Goal: Contribute content: Add original content to the website for others to see

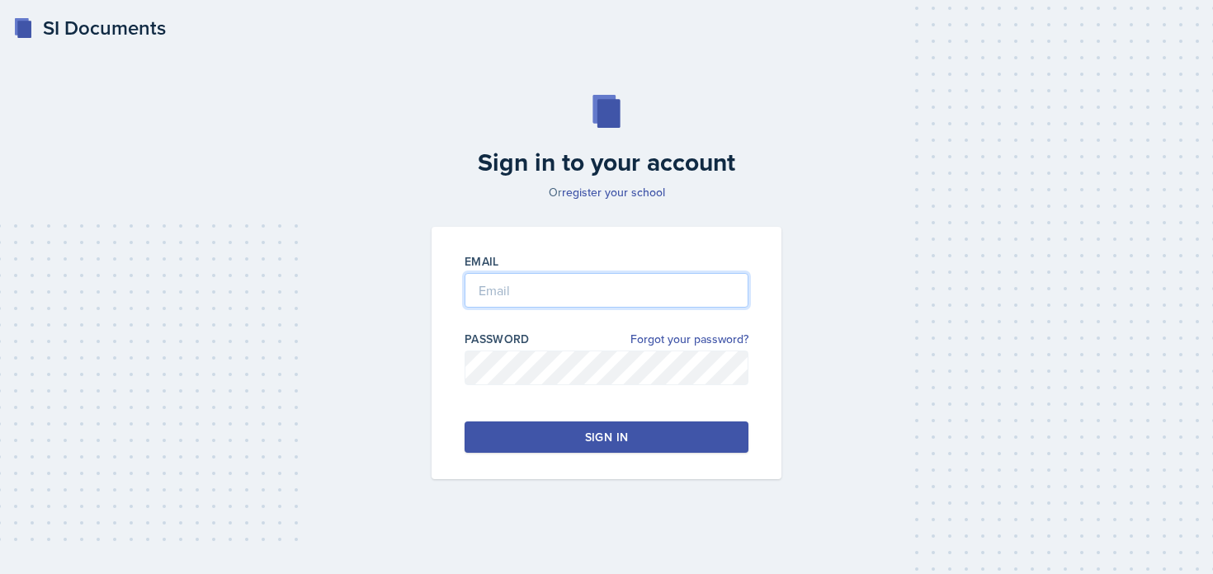
click at [511, 281] on input "email" at bounding box center [606, 290] width 284 height 35
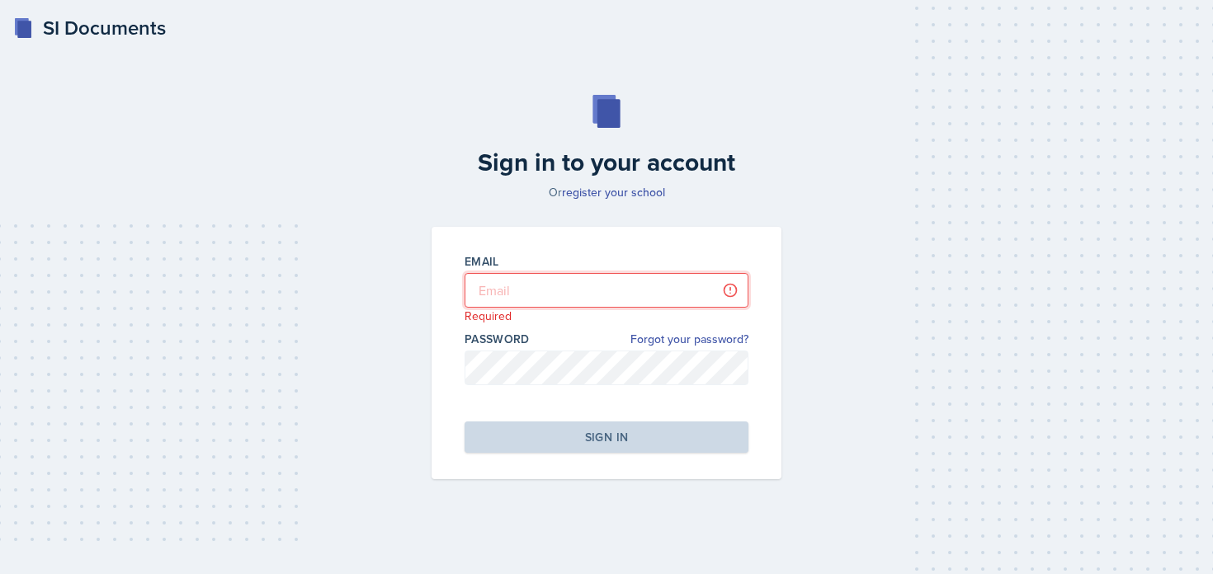
type input "[PERSON_NAME][EMAIL_ADDRESS][PERSON_NAME][DOMAIN_NAME]"
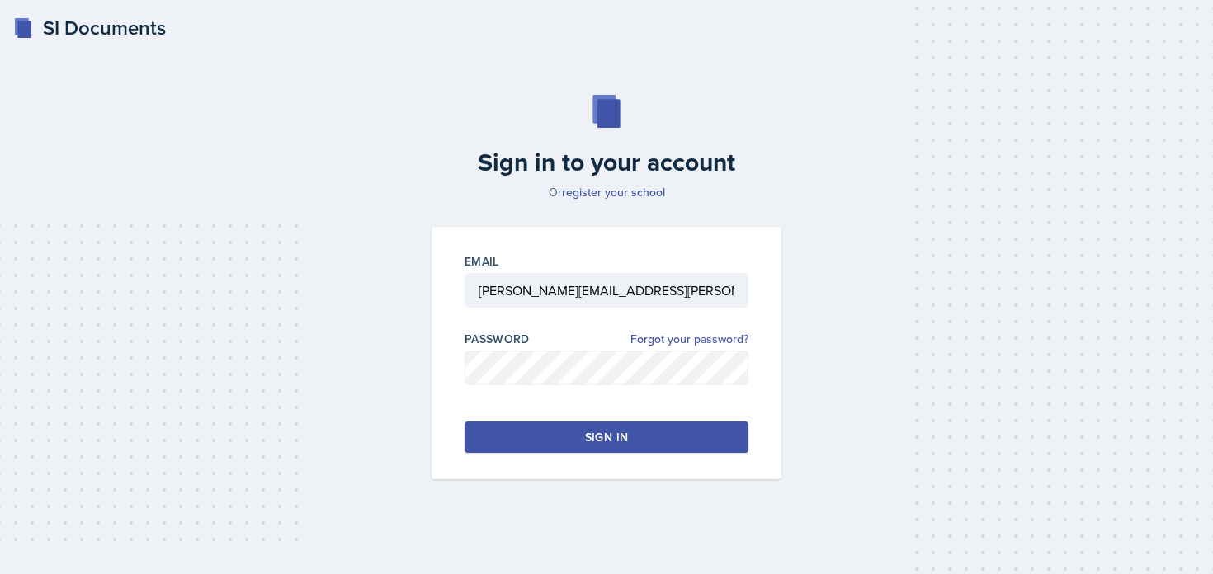
click at [587, 431] on div "Sign in" at bounding box center [606, 437] width 43 height 16
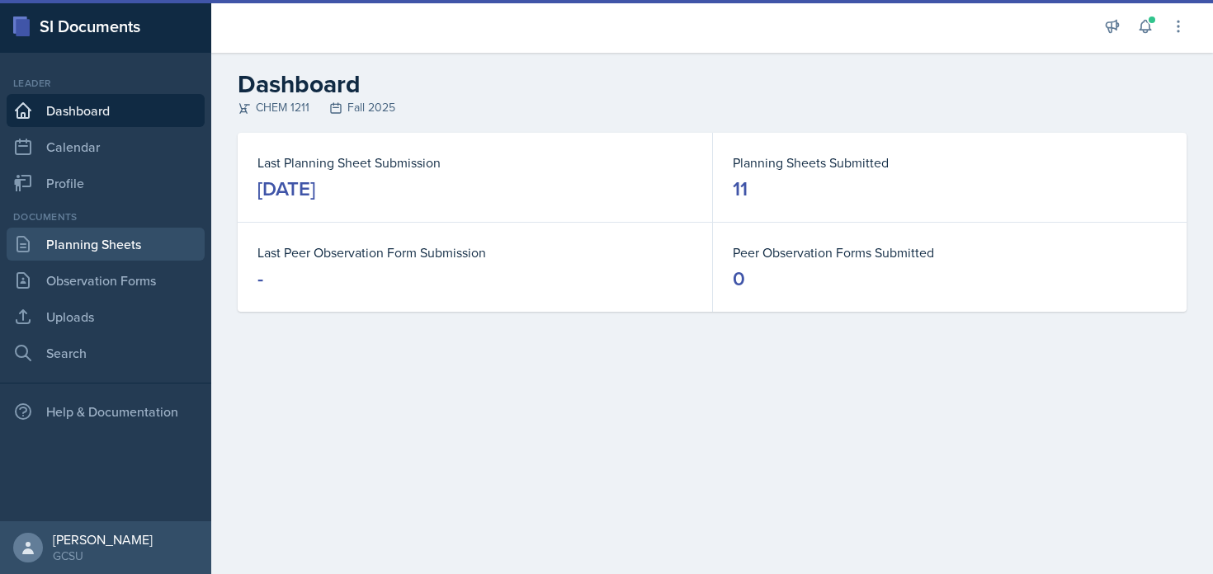
click at [90, 242] on link "Planning Sheets" at bounding box center [106, 244] width 198 height 33
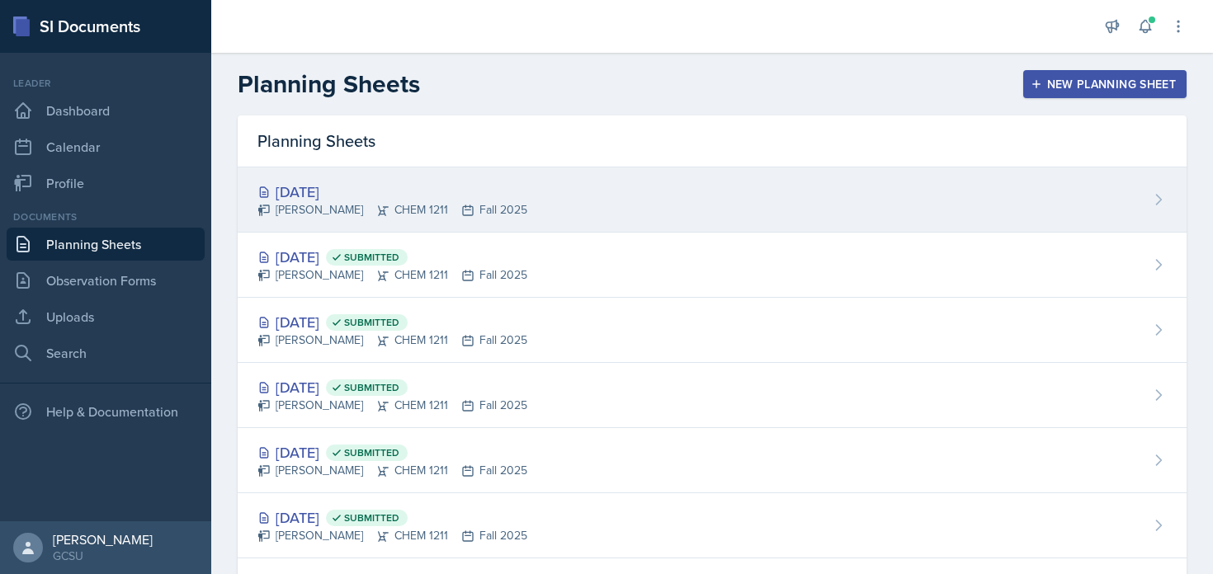
click at [620, 206] on div "Sep 30th, 2025 Lucy Artime CHEM 1211 Fall 2025" at bounding box center [712, 199] width 949 height 65
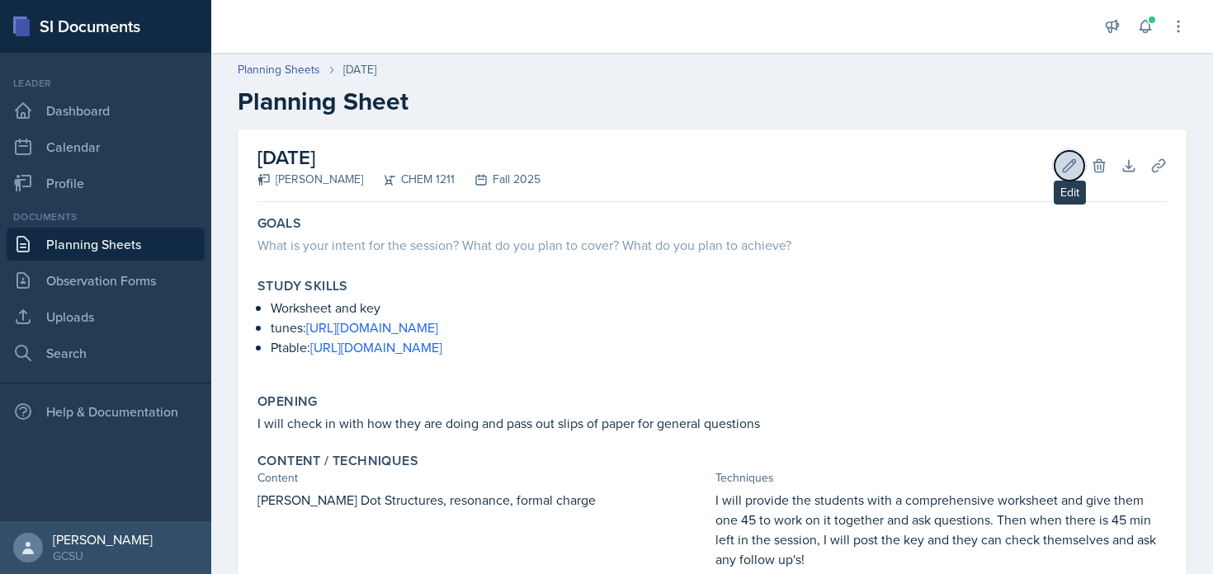
click at [1062, 160] on icon at bounding box center [1069, 166] width 16 height 16
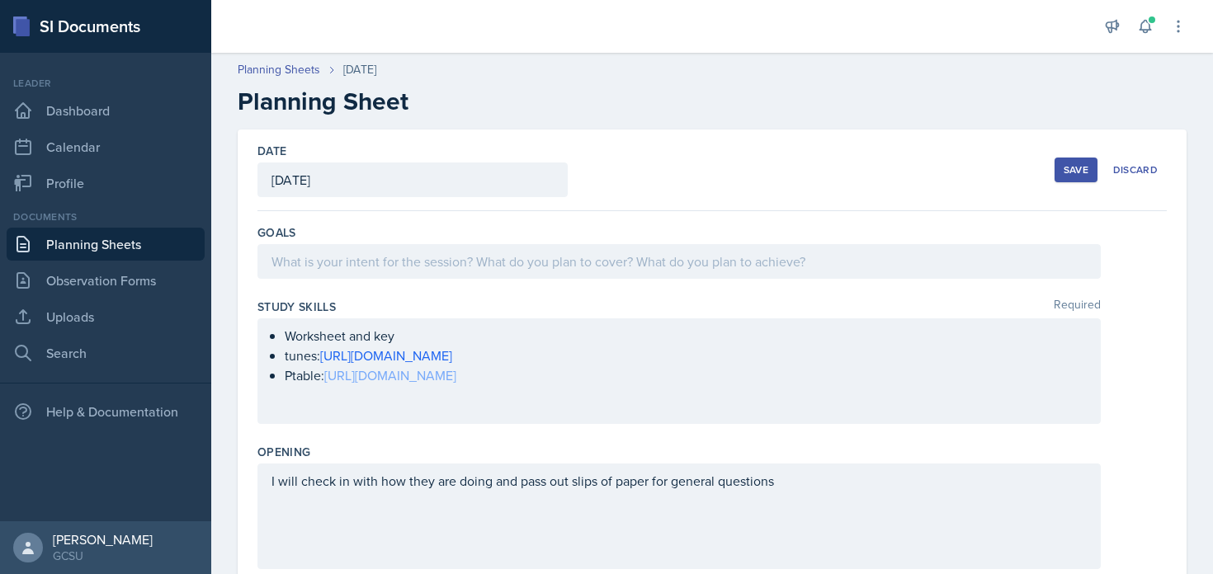
click at [427, 403] on div "Worksheet and key tunes: https://www.youtube.com/watch?v=WYYReHnt8Es&list=RDWYY…" at bounding box center [678, 365] width 815 height 79
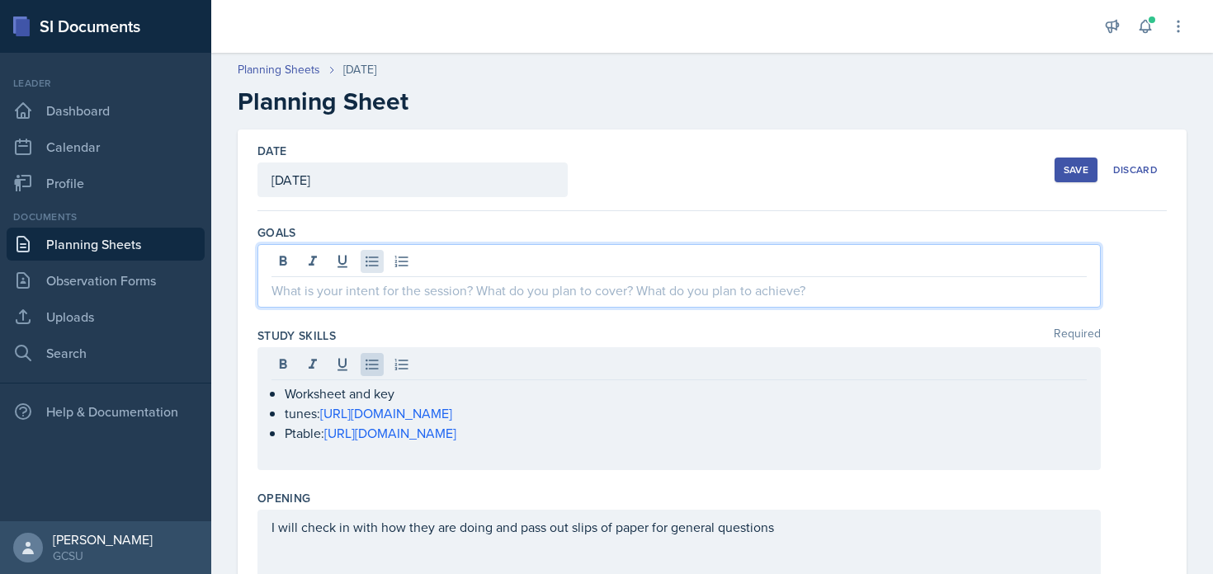
click at [375, 253] on div at bounding box center [678, 276] width 843 height 64
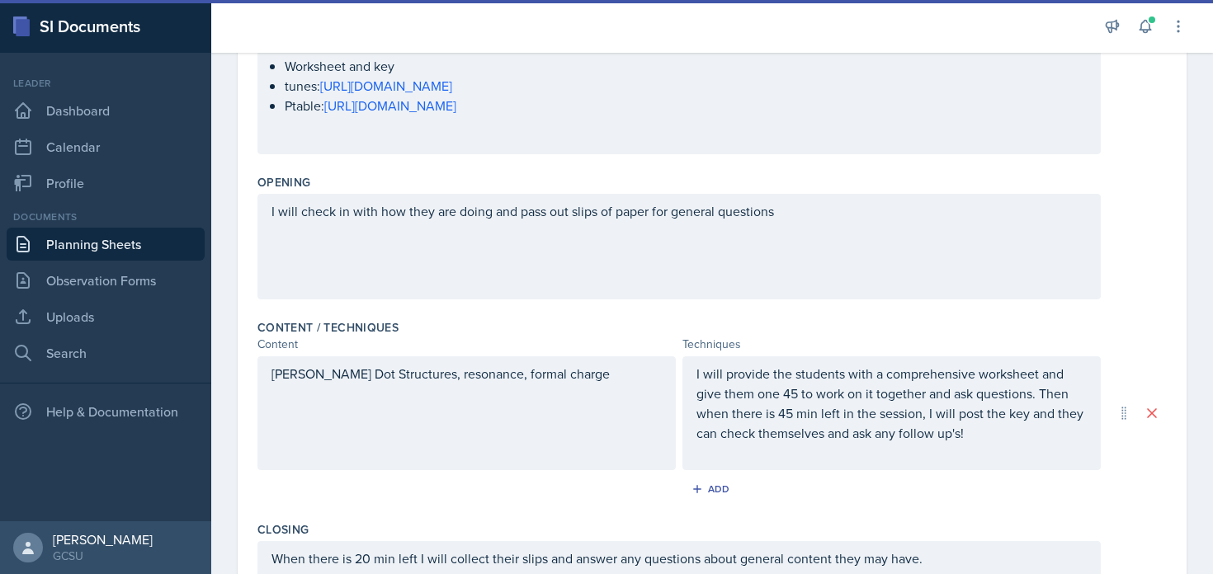
scroll to position [312, 0]
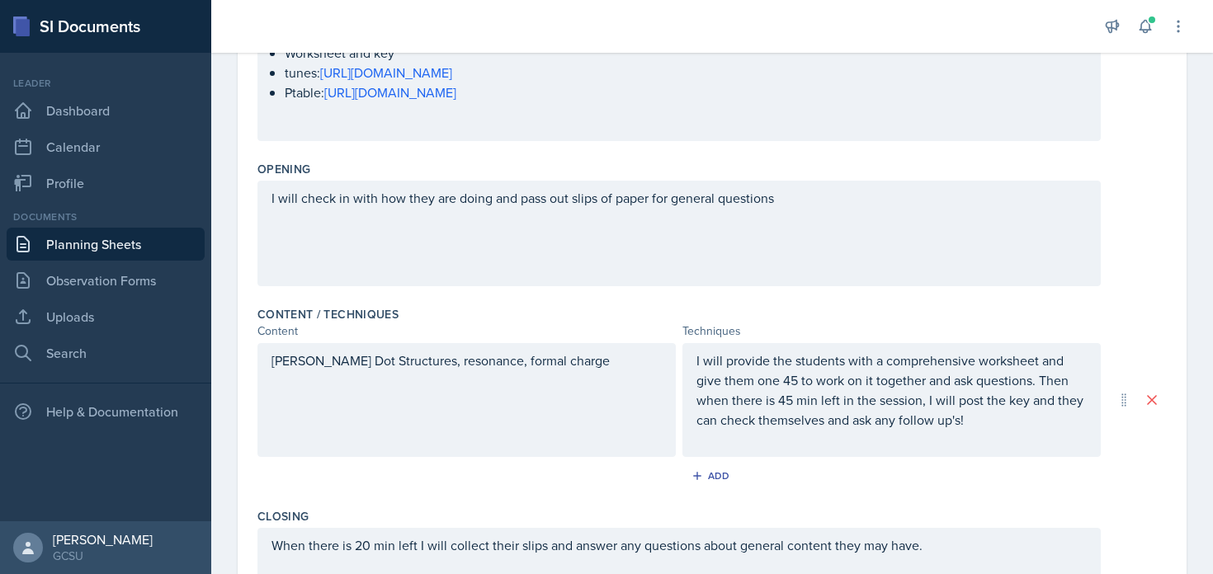
click at [441, 387] on div "Lewis Dot Structures, resonance, formal charge" at bounding box center [466, 400] width 418 height 114
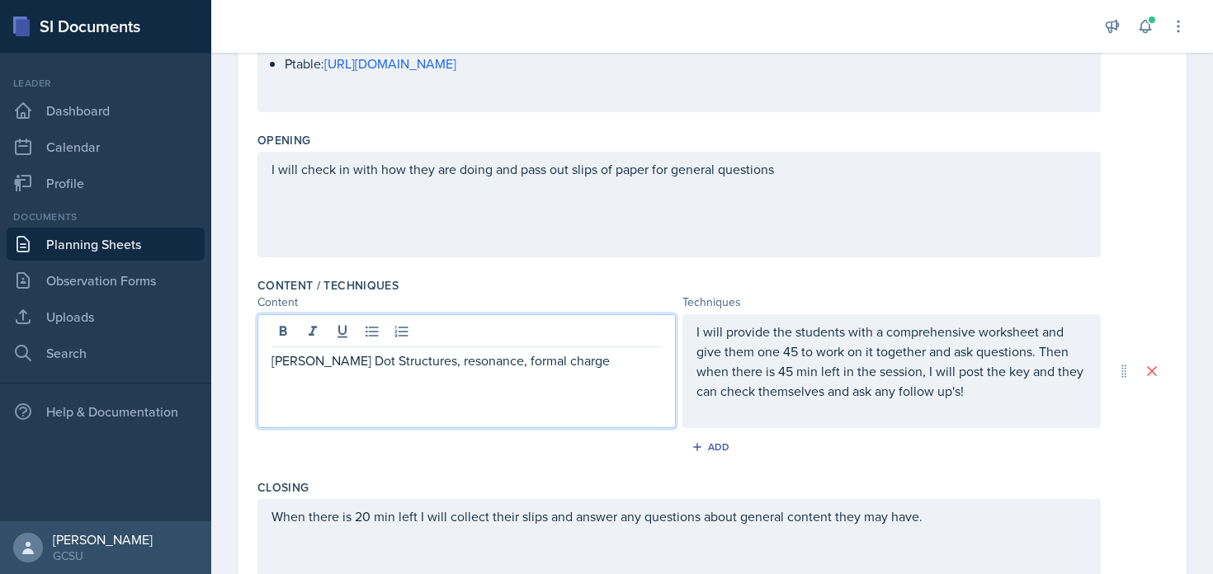
click at [441, 387] on div "Lewis Dot Structures, resonance, formal charge" at bounding box center [466, 371] width 418 height 114
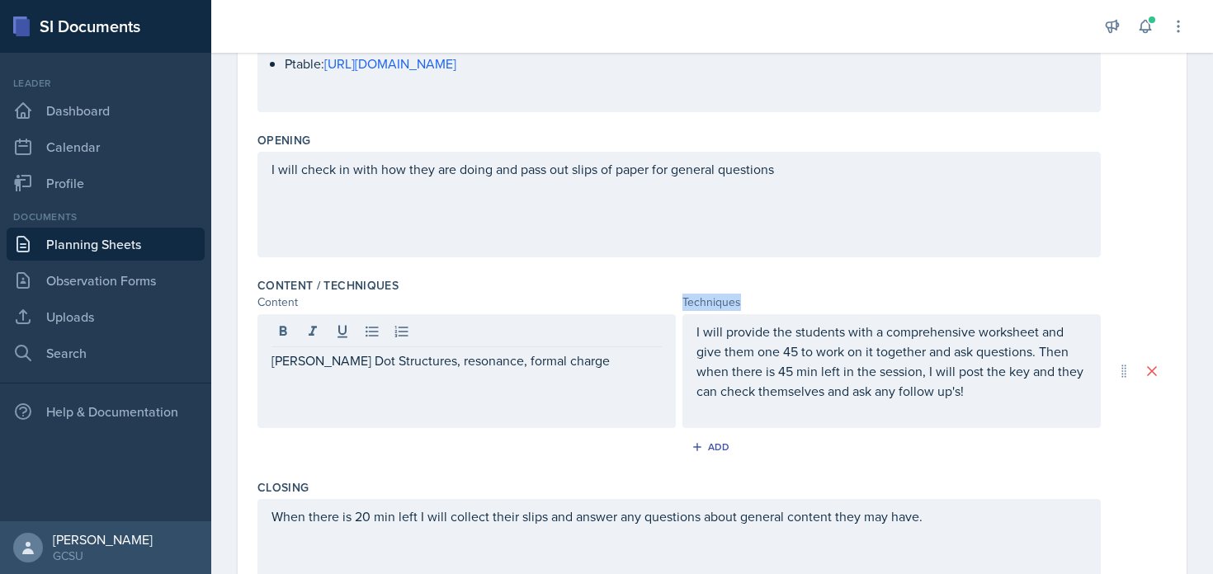
click at [441, 387] on div "Lewis Dot Structures, resonance, formal charge" at bounding box center [466, 371] width 418 height 114
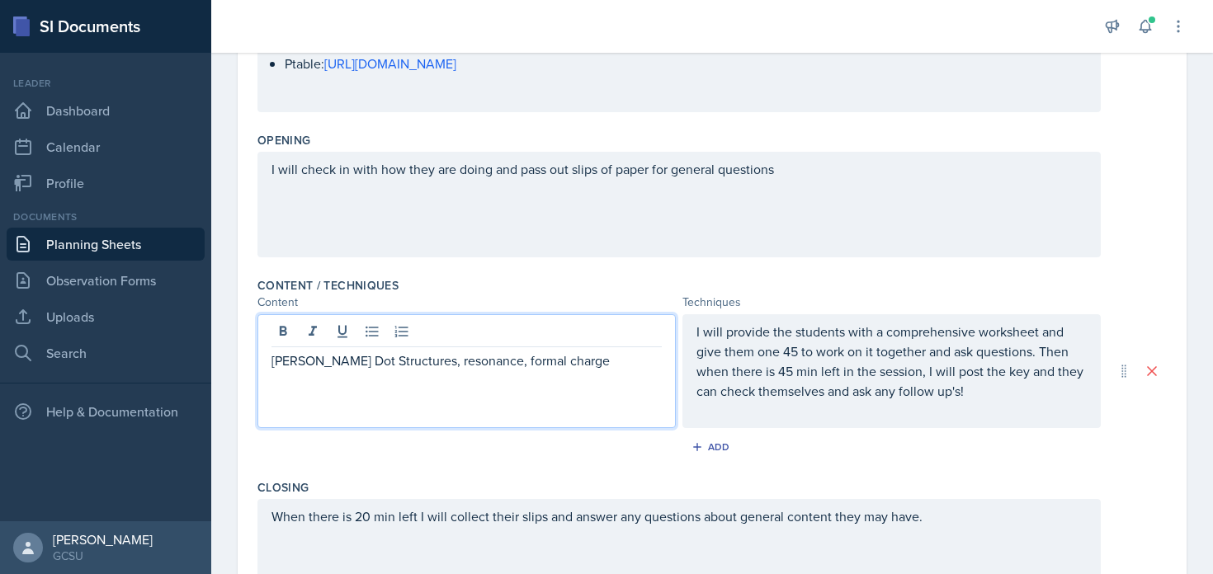
click at [429, 370] on p "Lewis Dot Structures, resonance, formal charge" at bounding box center [466, 361] width 390 height 20
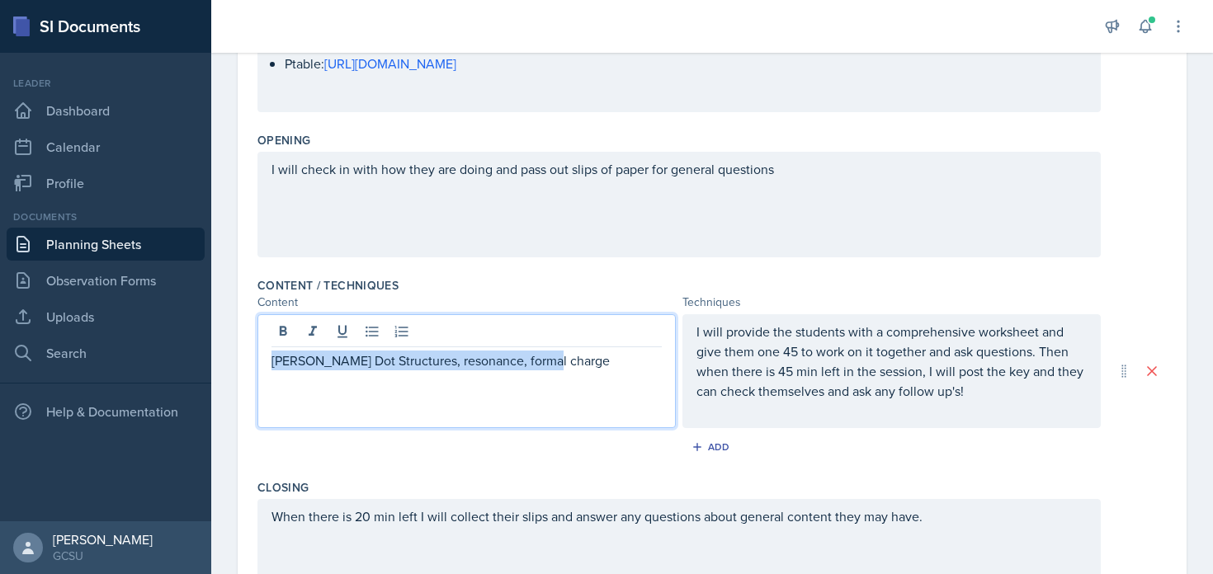
click at [429, 370] on p "Lewis Dot Structures, resonance, formal charge" at bounding box center [466, 361] width 390 height 20
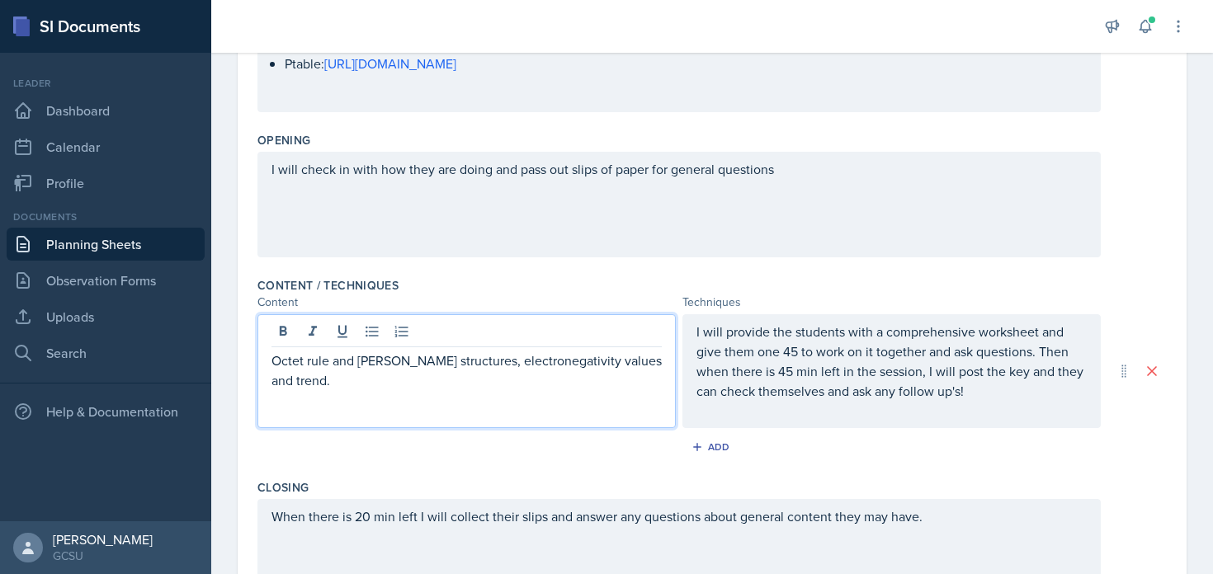
click at [732, 352] on p "I will provide the students with a comprehensive worksheet and give them one 45…" at bounding box center [891, 361] width 390 height 79
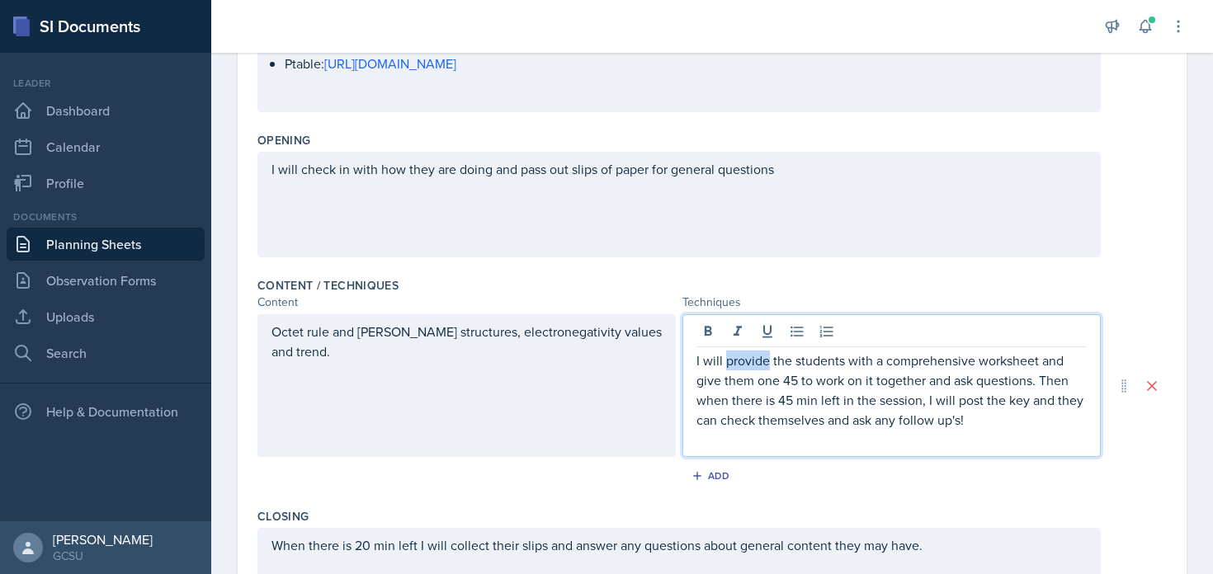
click at [732, 352] on p "I will provide the students with a comprehensive worksheet and give them one 45…" at bounding box center [891, 390] width 390 height 79
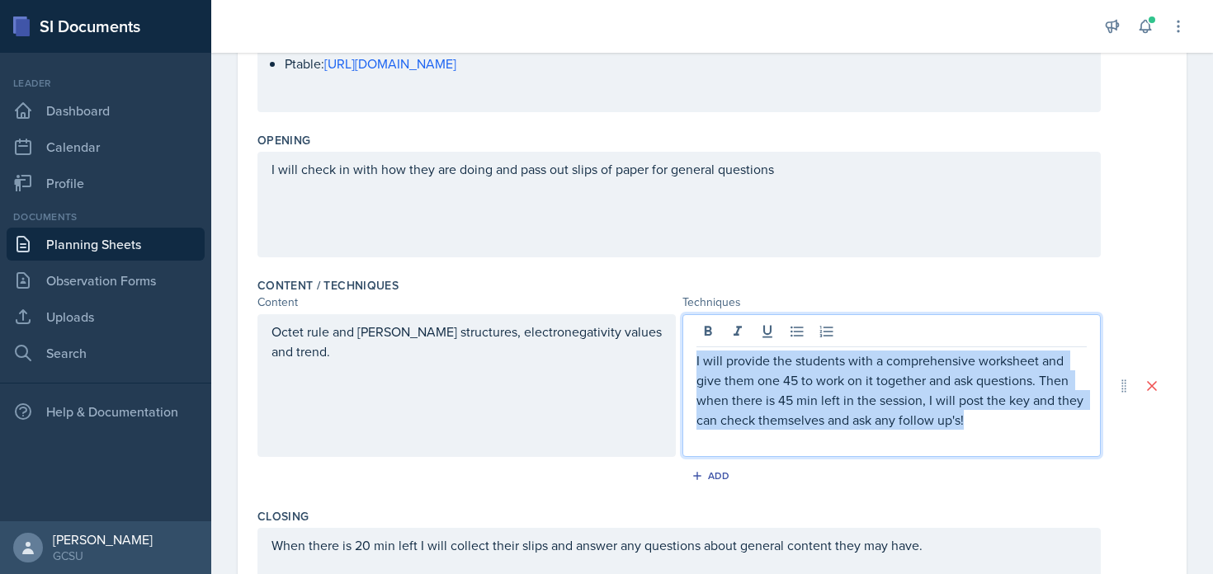
click at [732, 352] on p "I will provide the students with a comprehensive worksheet and give them one 45…" at bounding box center [891, 390] width 390 height 79
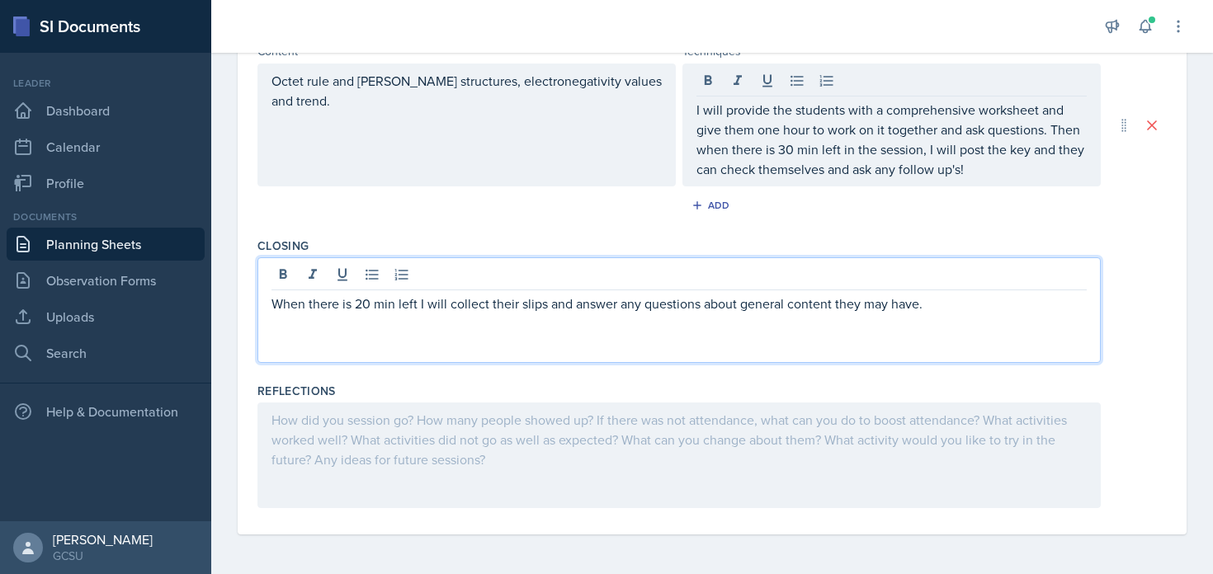
click at [623, 296] on div "When there is 20 min left I will collect their slips and answer any questions a…" at bounding box center [678, 314] width 815 height 40
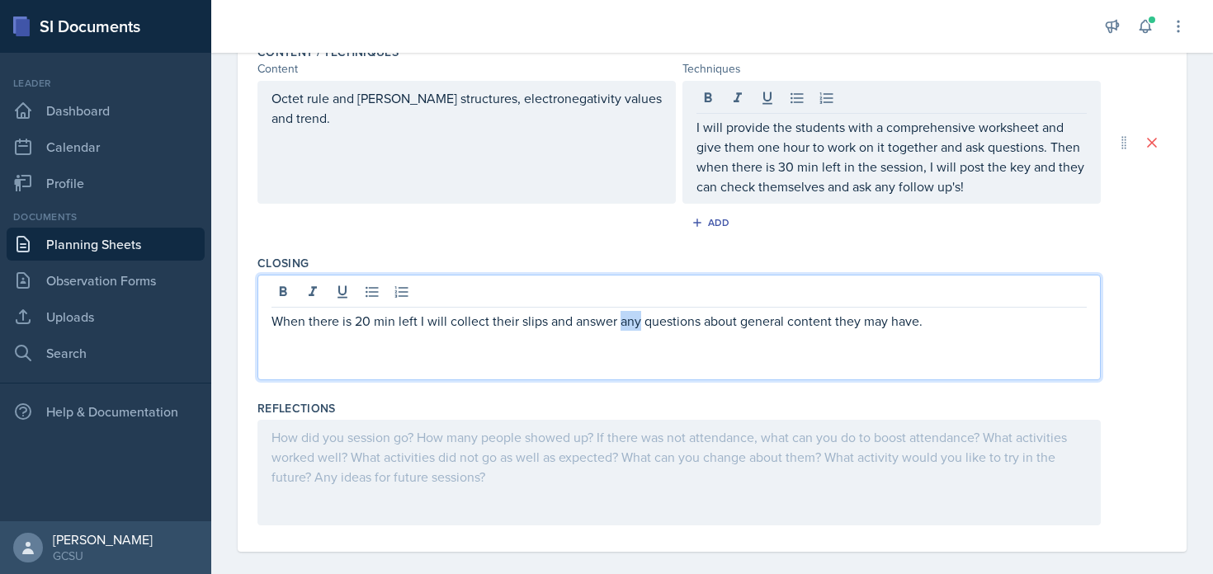
click at [623, 311] on p "When there is 20 min left I will collect their slips and answer any questions a…" at bounding box center [678, 321] width 815 height 20
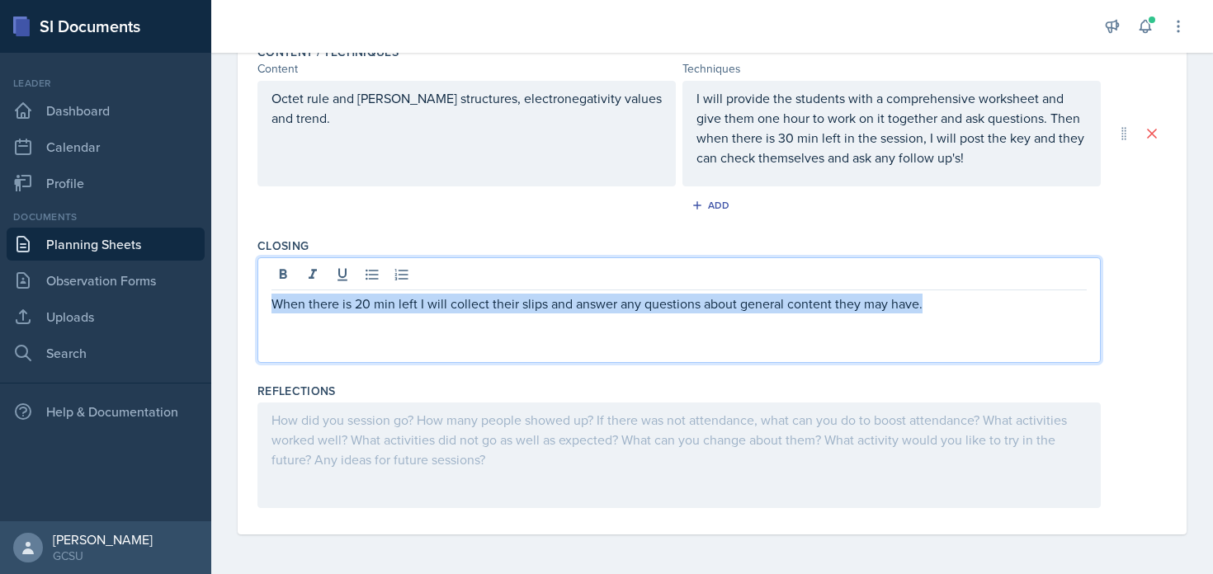
click at [623, 296] on p "When there is 20 min left I will collect their slips and answer any questions a…" at bounding box center [678, 304] width 815 height 20
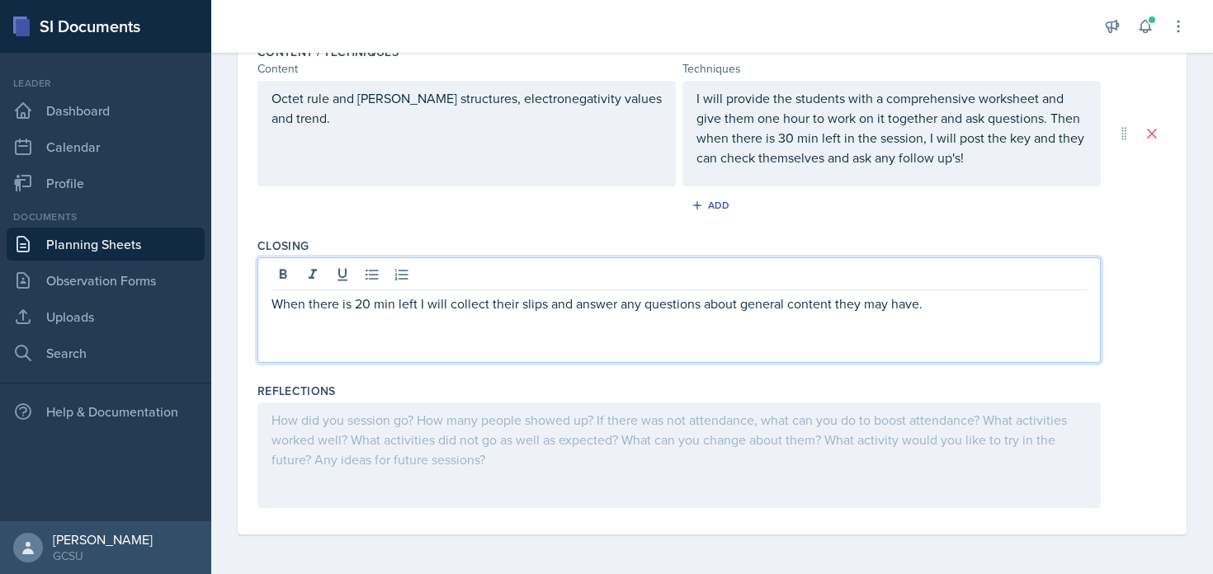
click at [601, 455] on div at bounding box center [678, 456] width 843 height 106
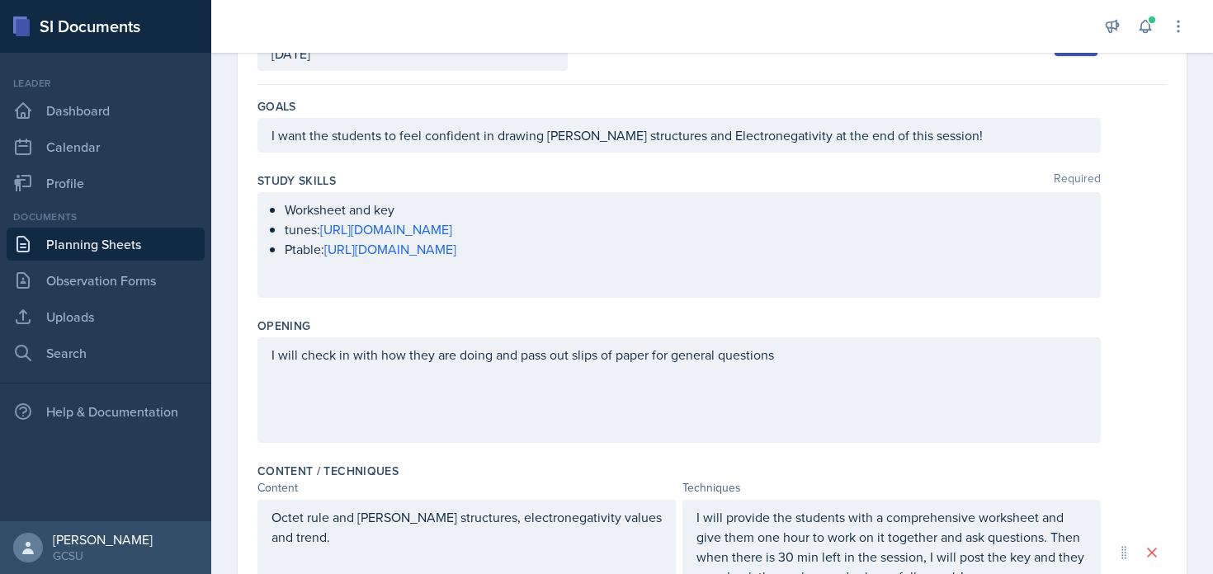
click at [598, 394] on div "I will check in with how they are doing and pass out slips of paper for general…" at bounding box center [678, 390] width 843 height 106
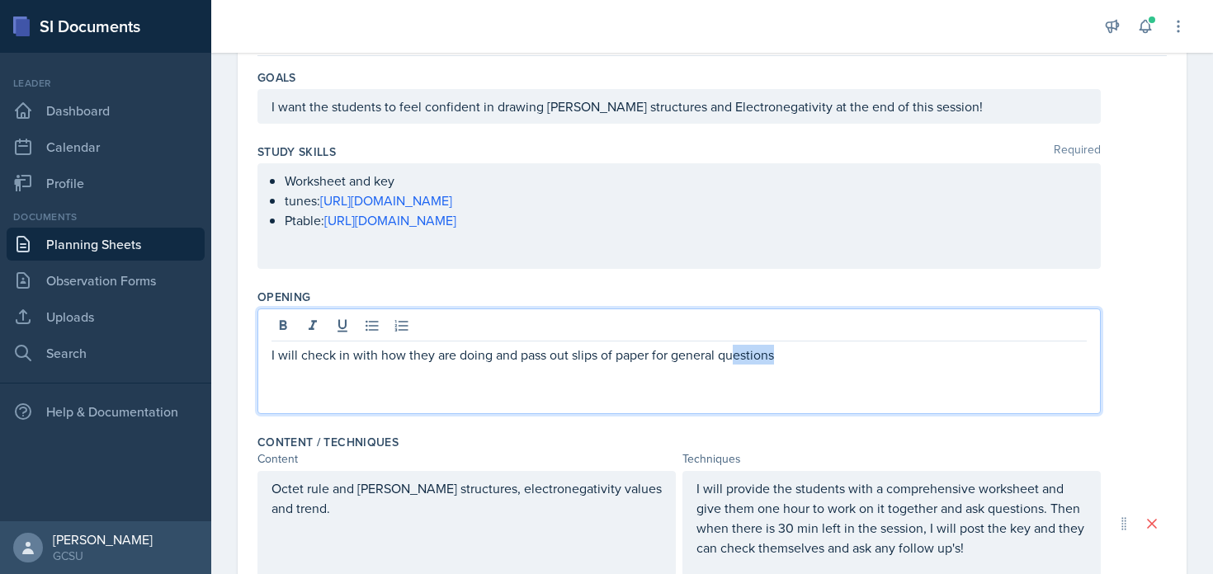
drag, startPoint x: 824, startPoint y: 353, endPoint x: 733, endPoint y: 350, distance: 91.6
click at [733, 350] on p "I will check in with how they are doing and pass out slips of paper for general…" at bounding box center [678, 355] width 815 height 20
click at [825, 357] on p "I will check in with how they are doing and pass out slips of paper for general…" at bounding box center [678, 355] width 815 height 20
click at [271, 355] on p "I will check in with how they are doing and pass out slips of paper for general…" at bounding box center [678, 355] width 815 height 20
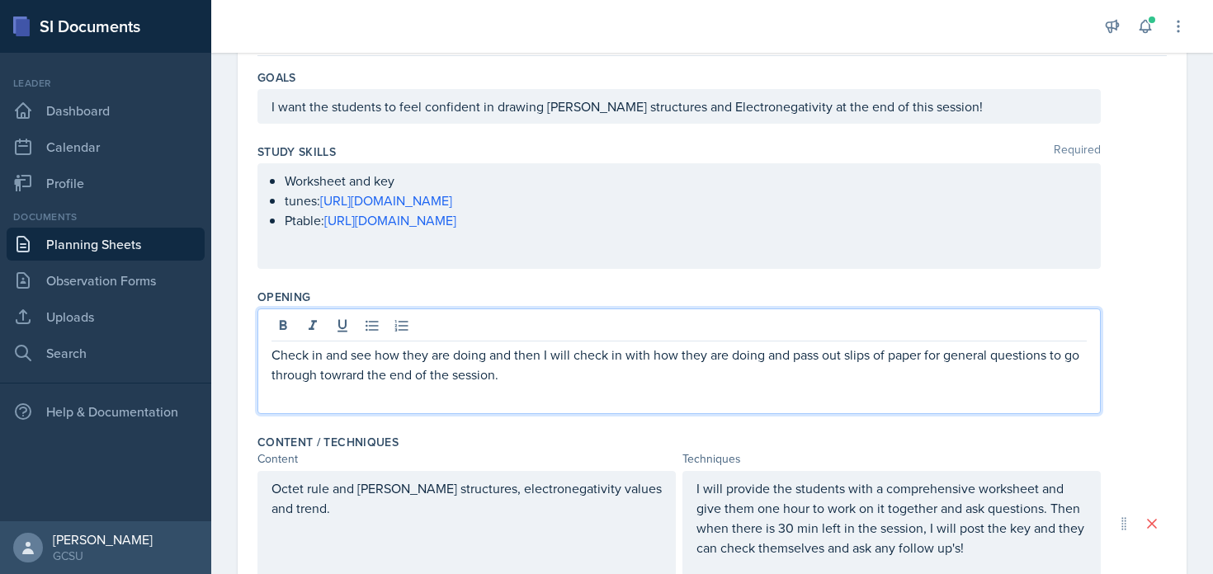
click at [601, 384] on div "Check in and see how they are doing and then I will check in with how they are …" at bounding box center [678, 362] width 843 height 106
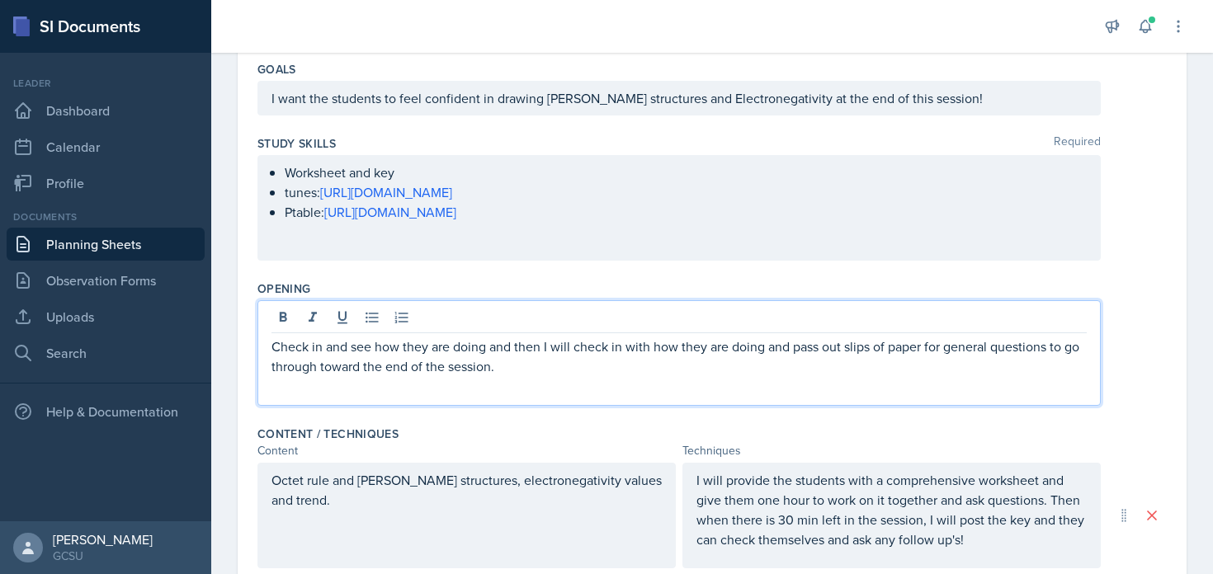
scroll to position [545, 0]
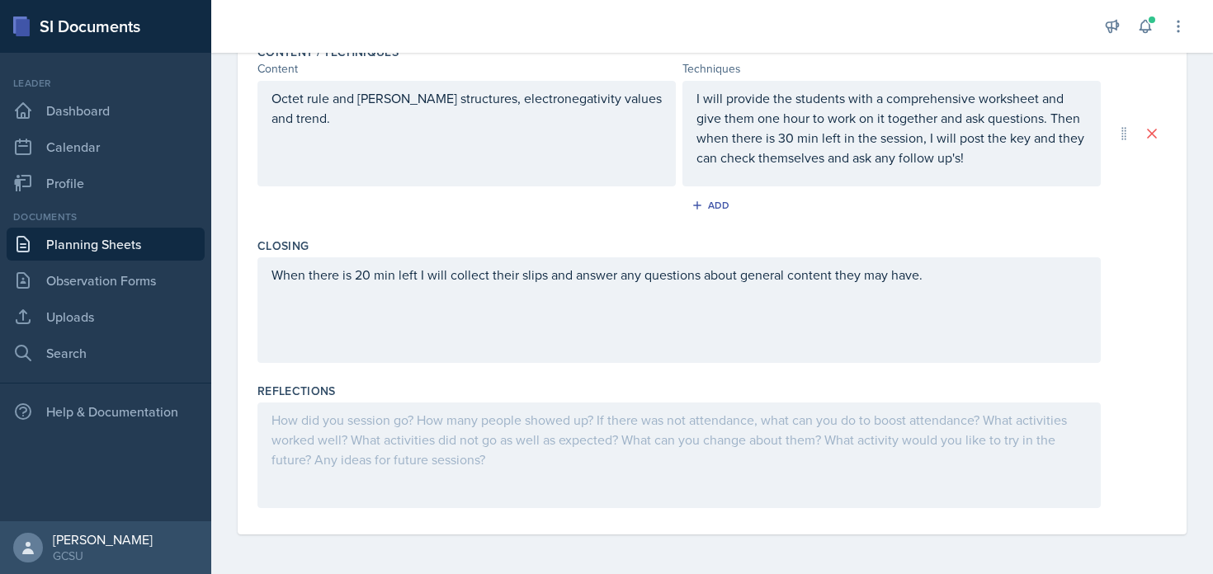
click at [581, 290] on div "When there is 20 min left I will collect their slips and answer any questions a…" at bounding box center [678, 310] width 843 height 106
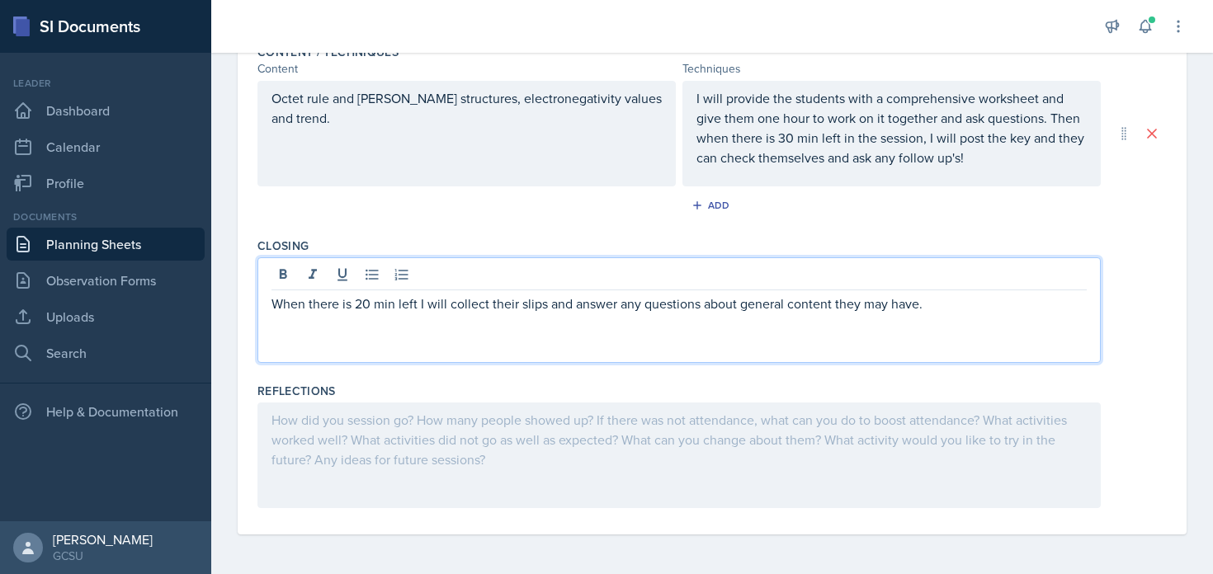
click at [956, 294] on p "When there is 20 min left I will collect their slips and answer any questions a…" at bounding box center [678, 304] width 815 height 20
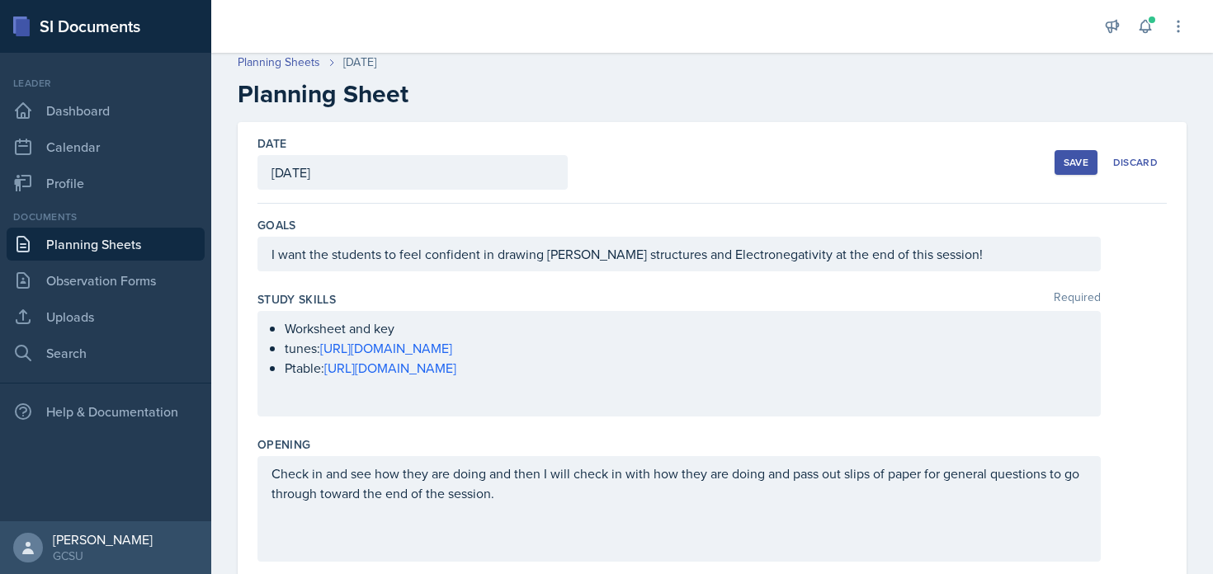
scroll to position [0, 0]
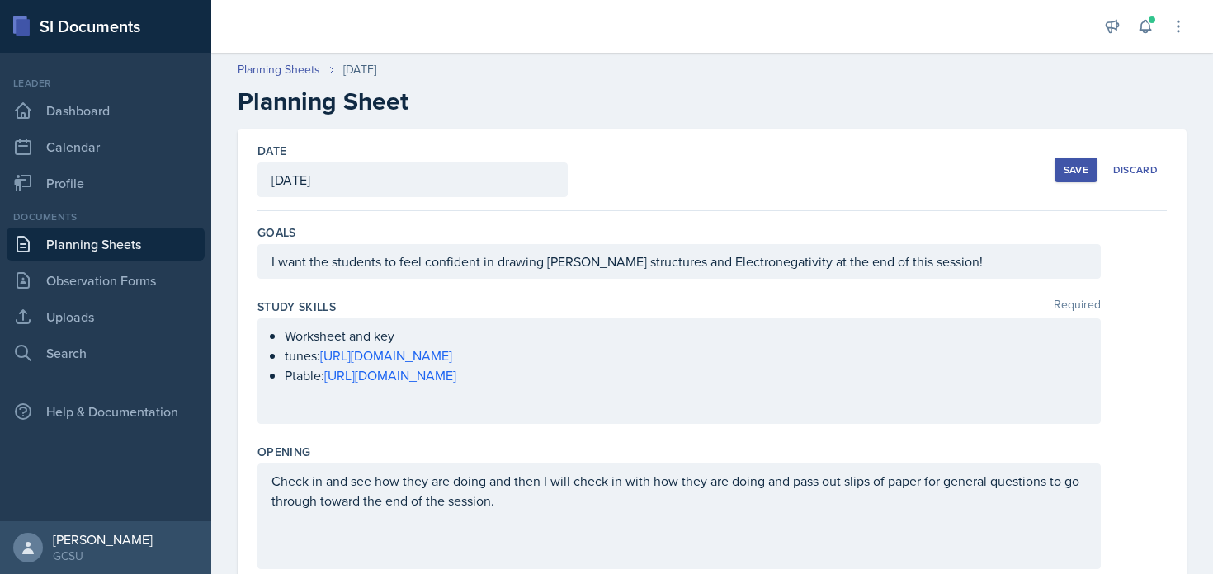
click at [1067, 167] on div "Save" at bounding box center [1075, 169] width 25 height 13
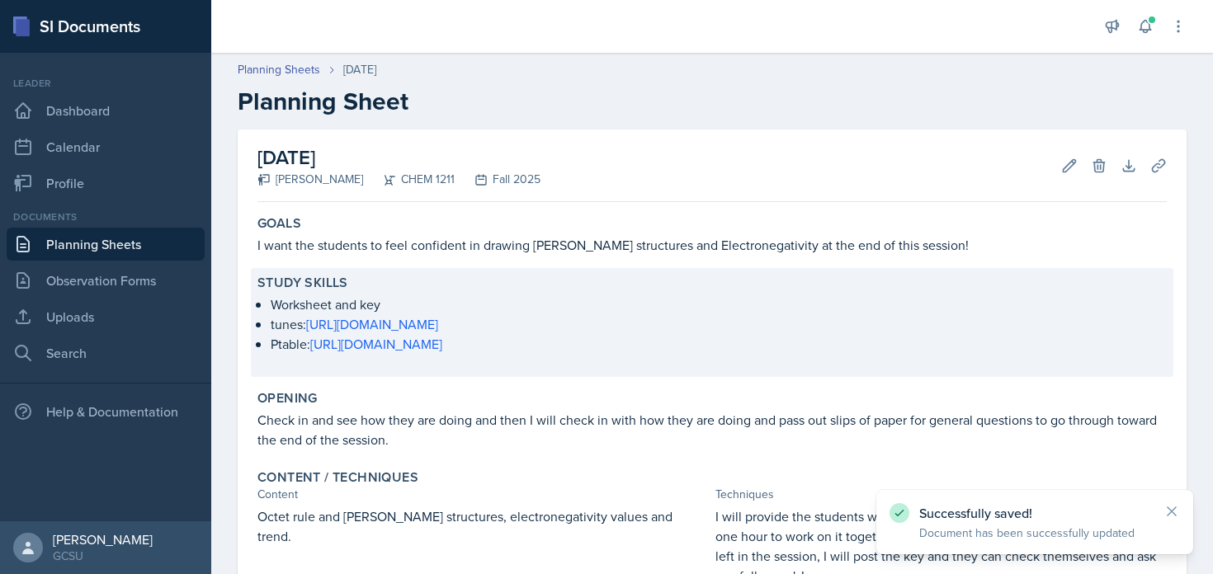
scroll to position [304, 0]
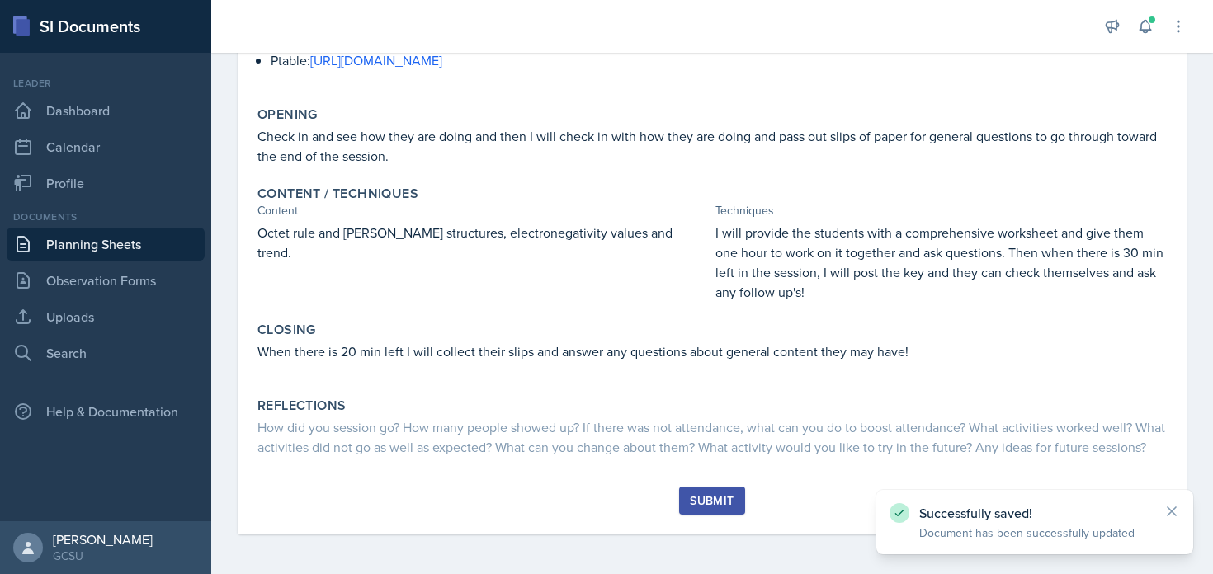
click at [678, 511] on div "Submit" at bounding box center [711, 511] width 909 height 48
click at [719, 502] on div "Submit" at bounding box center [712, 500] width 44 height 13
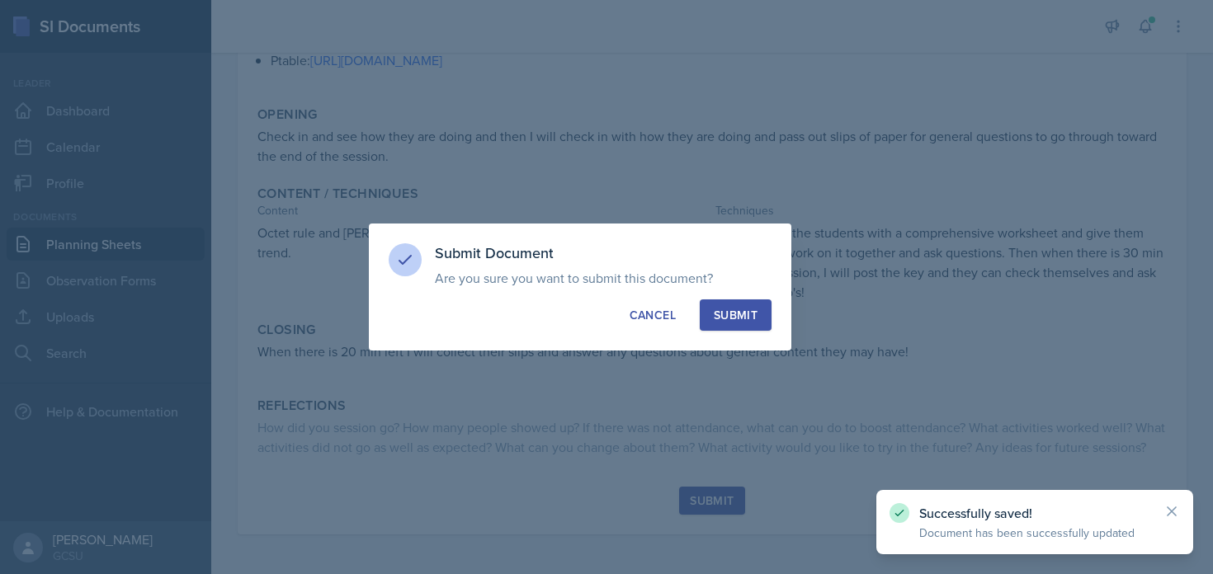
click at [733, 309] on div "Submit" at bounding box center [736, 315] width 44 height 16
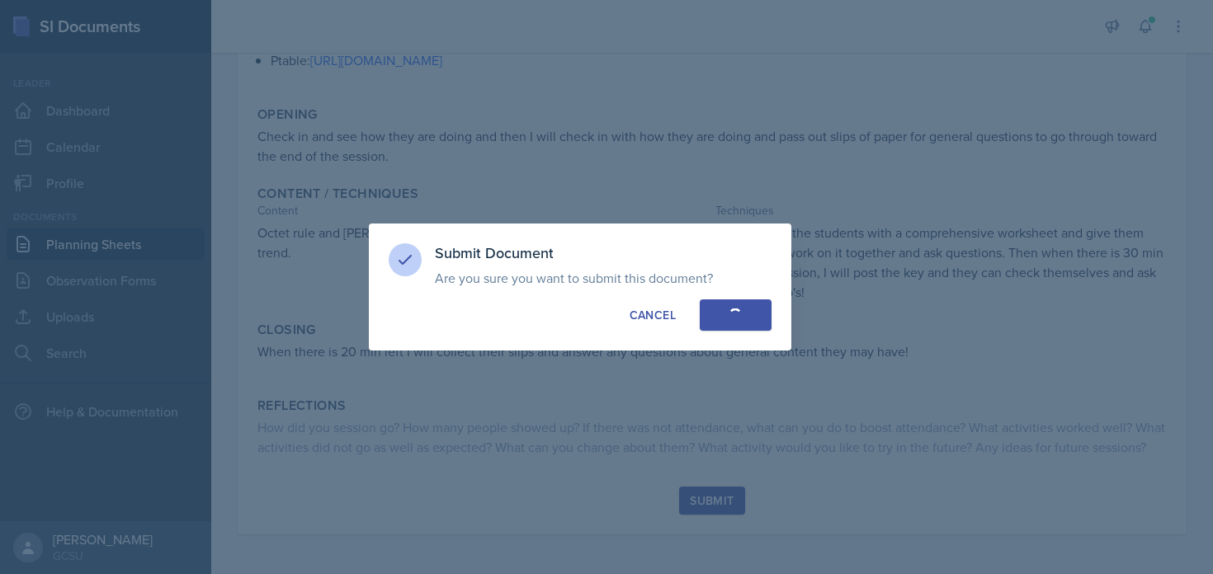
scroll to position [193, 0]
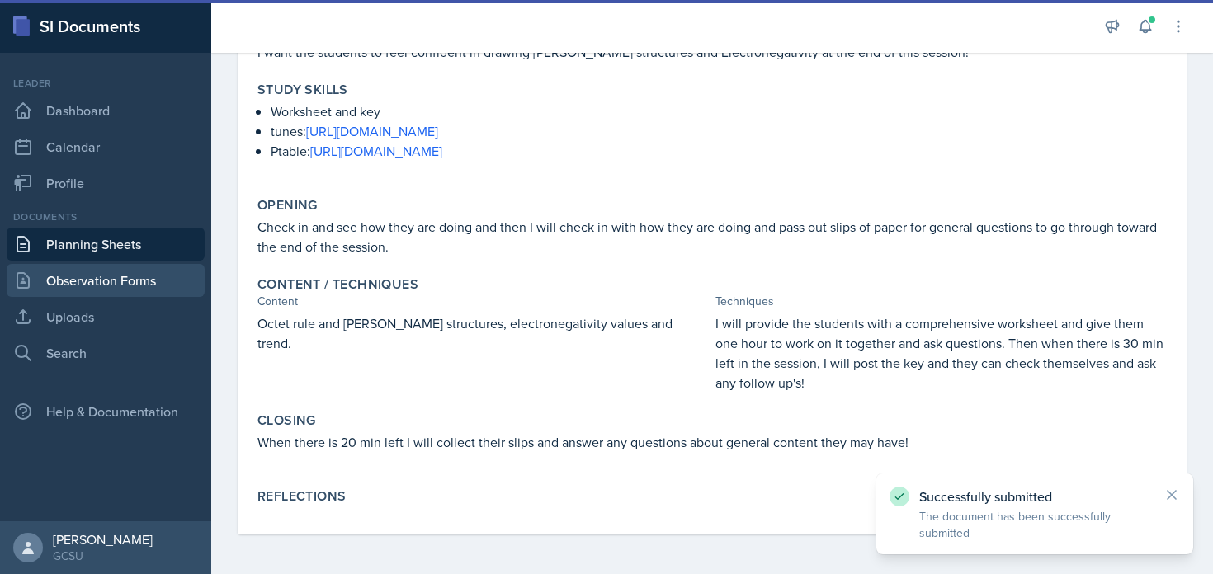
click at [148, 280] on link "Observation Forms" at bounding box center [106, 280] width 198 height 33
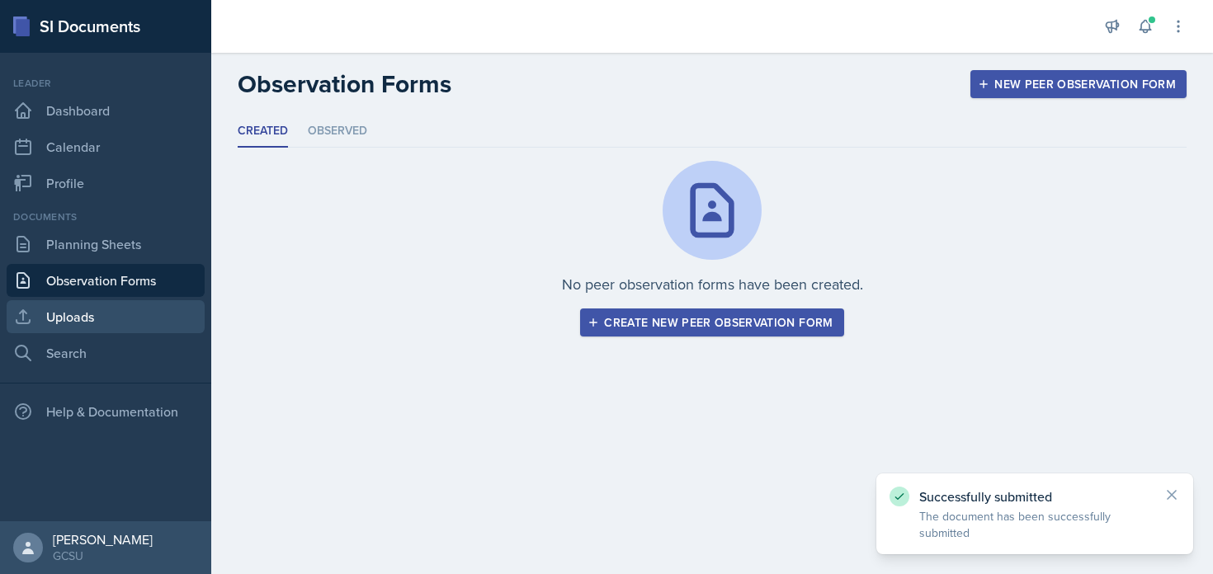
click at [138, 318] on link "Uploads" at bounding box center [106, 316] width 198 height 33
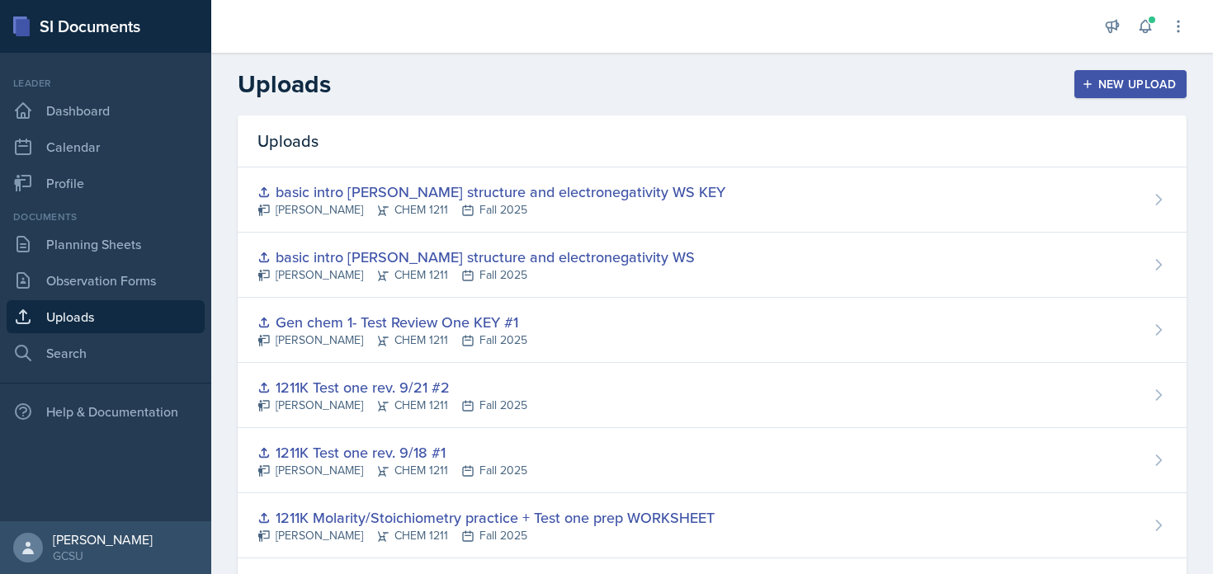
click at [1155, 84] on div "New Upload" at bounding box center [1131, 84] width 92 height 13
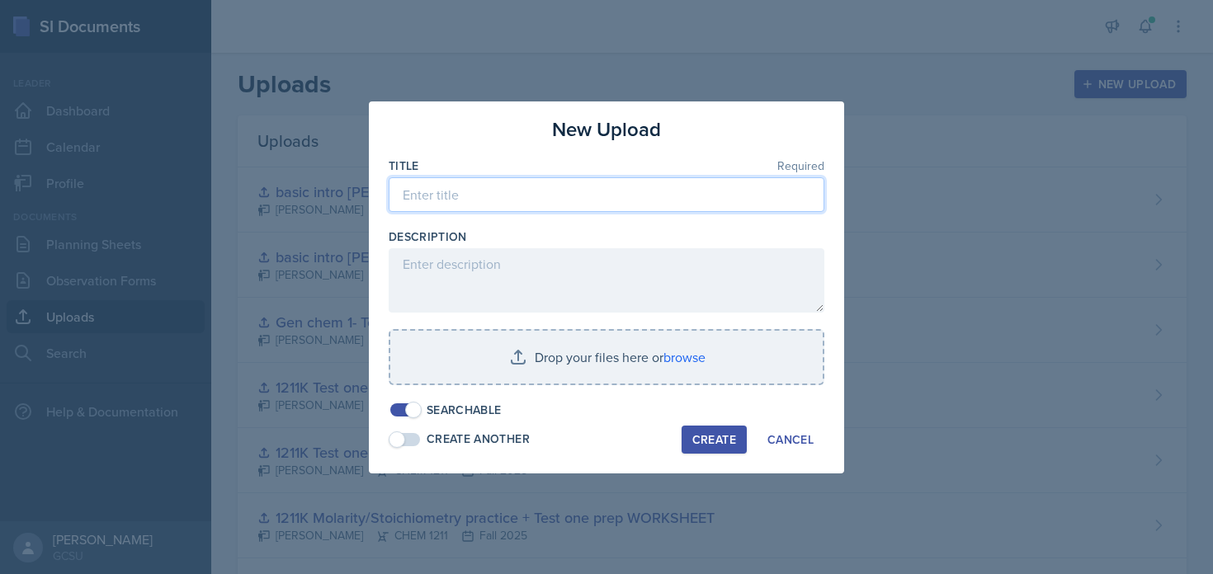
click at [585, 185] on input at bounding box center [607, 194] width 436 height 35
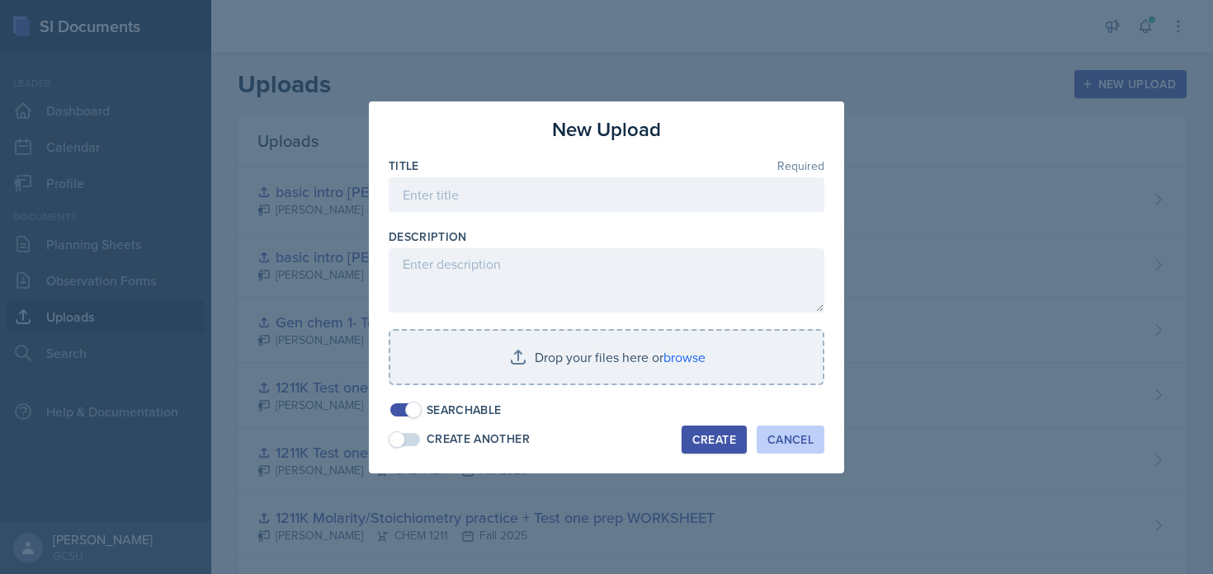
click at [782, 442] on div "Cancel" at bounding box center [790, 439] width 46 height 13
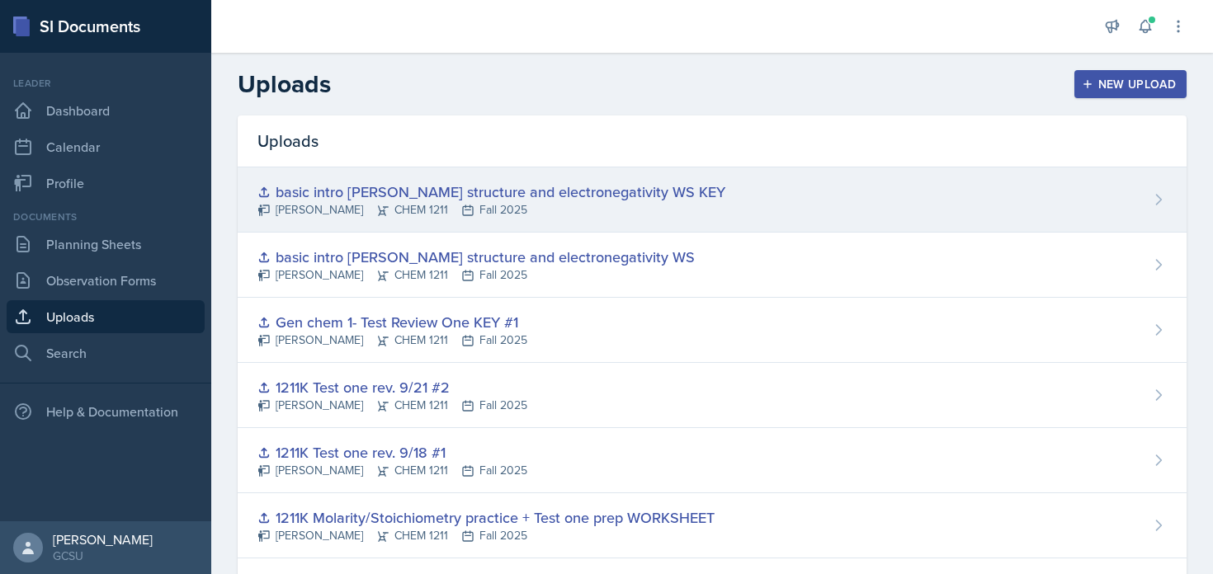
click at [415, 186] on div "basic intro [PERSON_NAME] structure and electronegativity WS KEY" at bounding box center [491, 192] width 468 height 22
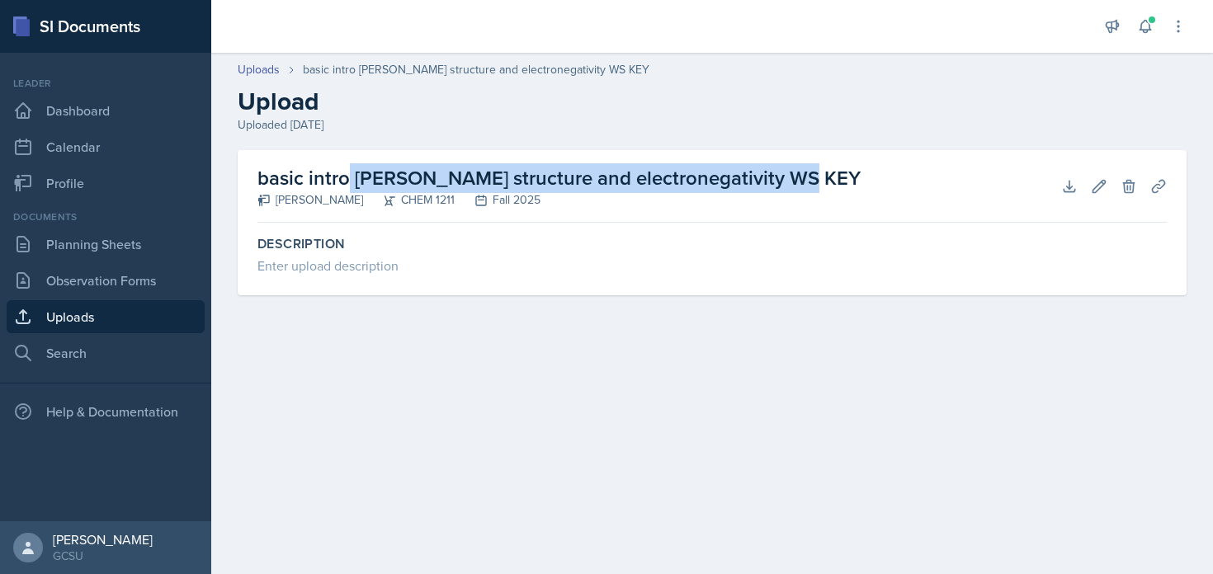
drag, startPoint x: 252, startPoint y: 173, endPoint x: 675, endPoint y: 176, distance: 423.2
click at [675, 176] on div "basic intro lewis structure and electronegativity WS KEY Lucy Artime CHEM 1211 …" at bounding box center [712, 222] width 949 height 145
copy h2 "basic intro lewis structure and electronegativity"
click at [79, 309] on link "Uploads" at bounding box center [106, 316] width 198 height 33
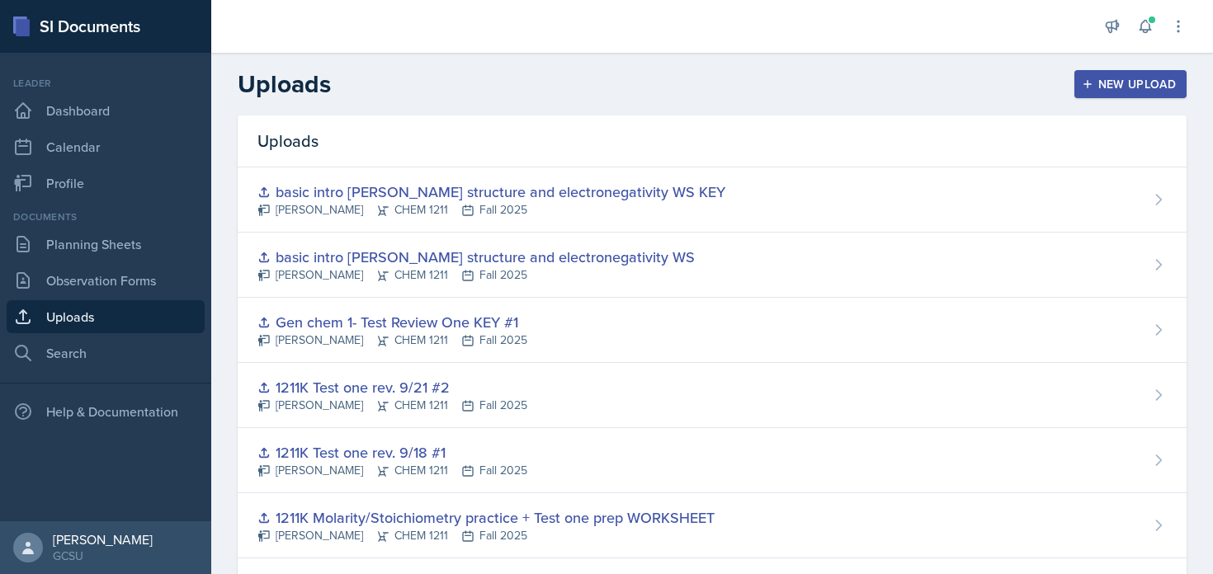
click at [1124, 88] on div "New Upload" at bounding box center [1131, 84] width 92 height 13
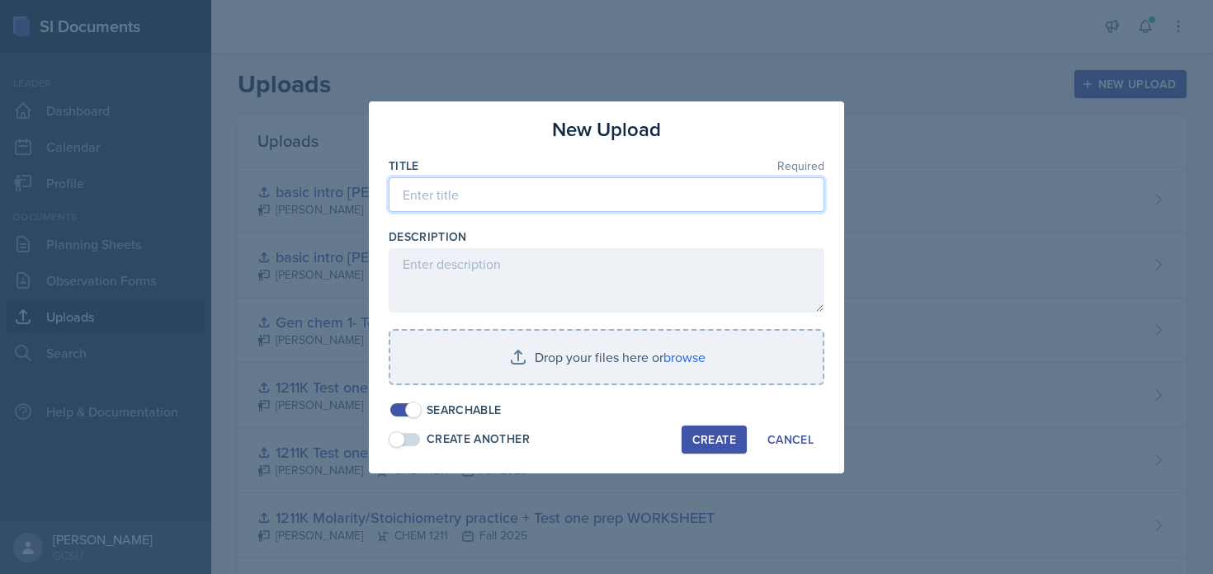
click at [583, 209] on input at bounding box center [607, 194] width 436 height 35
paste input "basic intro lewis structure and electronegativity"
type input "basic intro lewis structure and electronegativity #2 WORKSHEET"
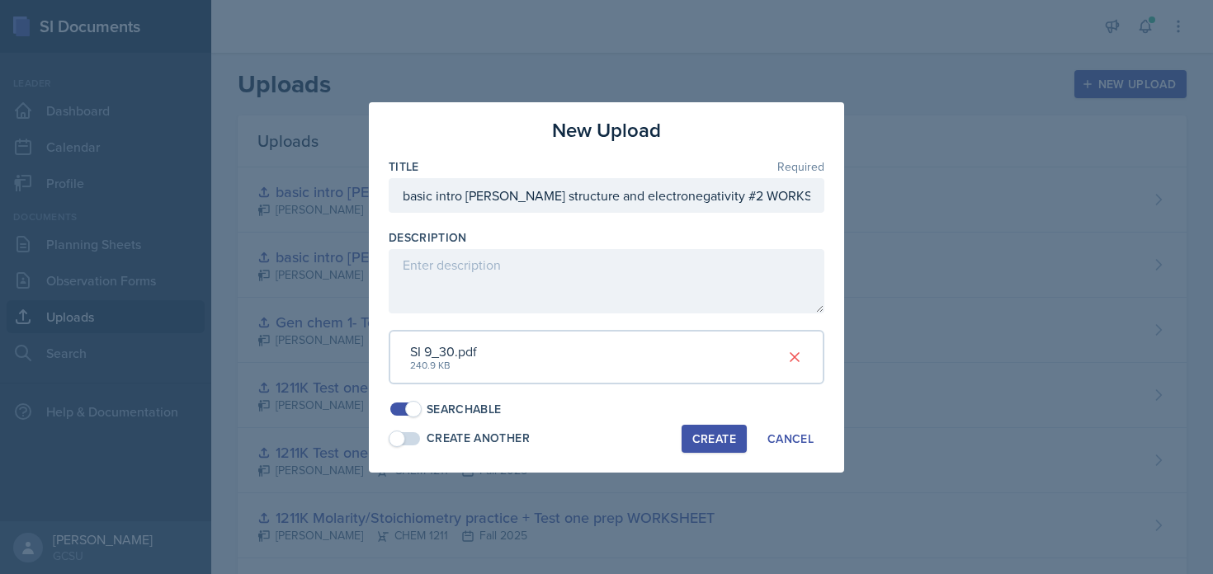
click at [708, 445] on div "Create" at bounding box center [714, 438] width 44 height 13
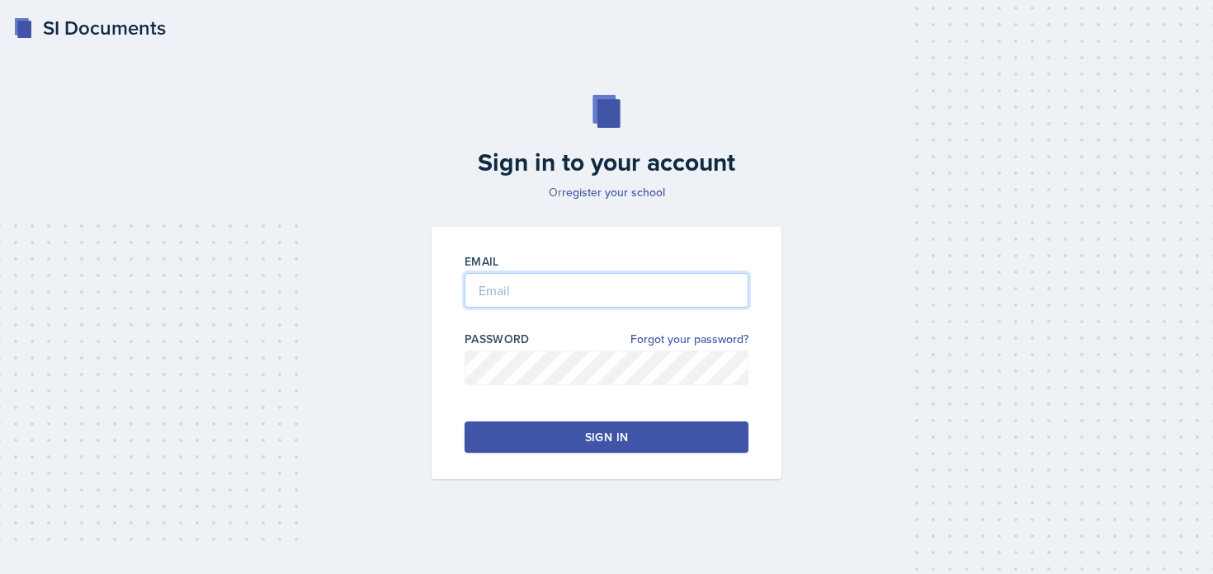
click at [577, 275] on input "email" at bounding box center [606, 290] width 284 height 35
type input "[PERSON_NAME][EMAIL_ADDRESS][PERSON_NAME][DOMAIN_NAME]"
click at [596, 436] on div "Sign in" at bounding box center [606, 437] width 43 height 16
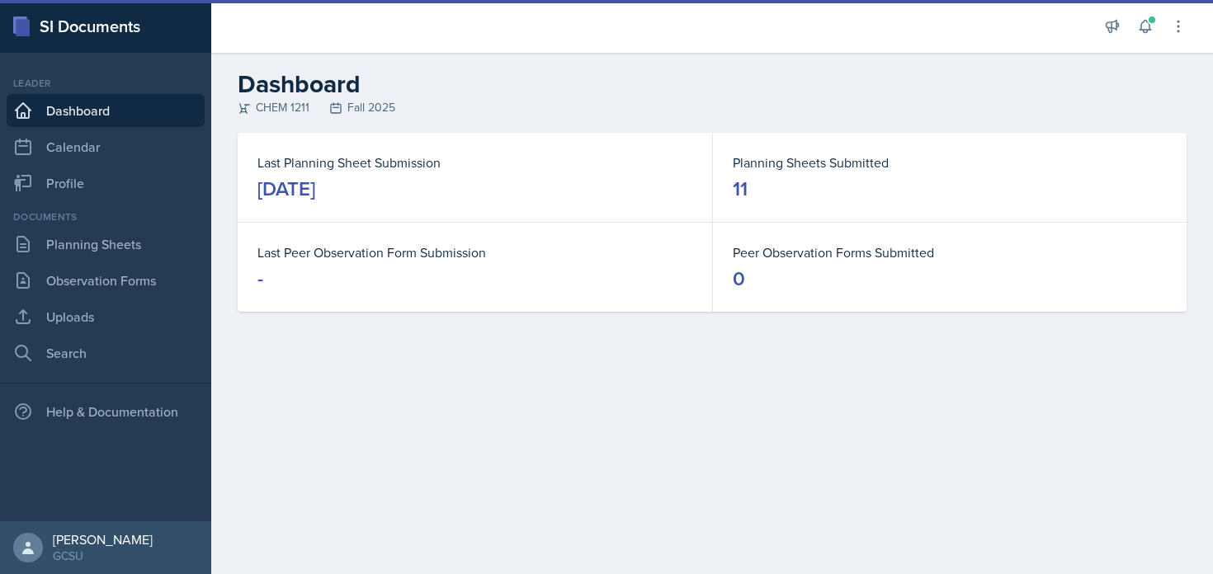
click at [120, 227] on div "Documents Planning Sheets Observation Forms Uploads Search" at bounding box center [106, 290] width 198 height 160
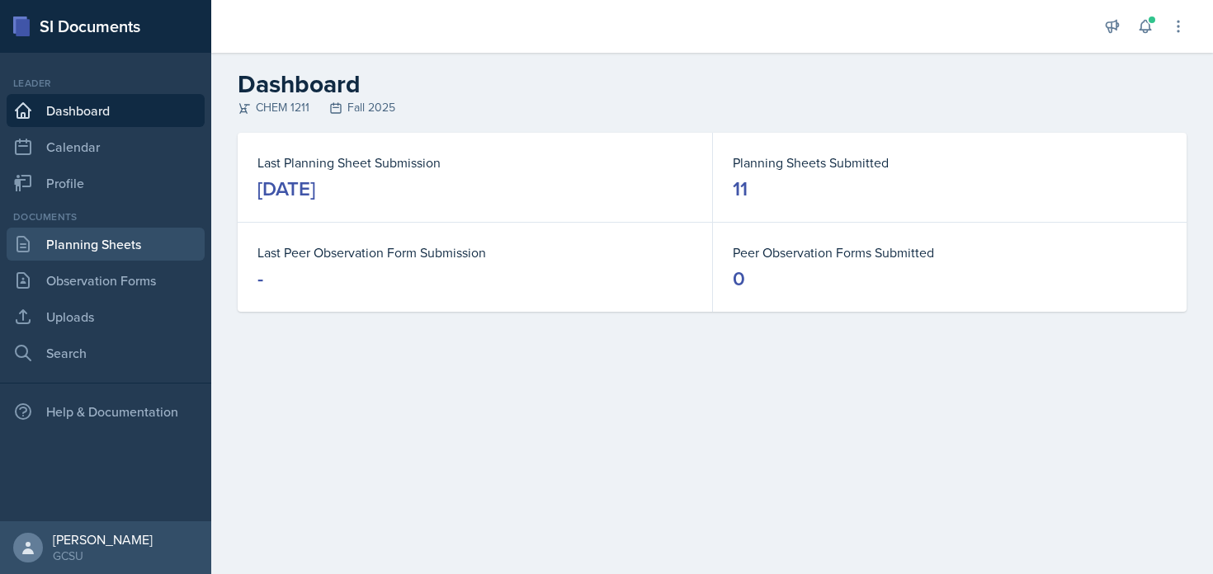
click at [120, 239] on link "Planning Sheets" at bounding box center [106, 244] width 198 height 33
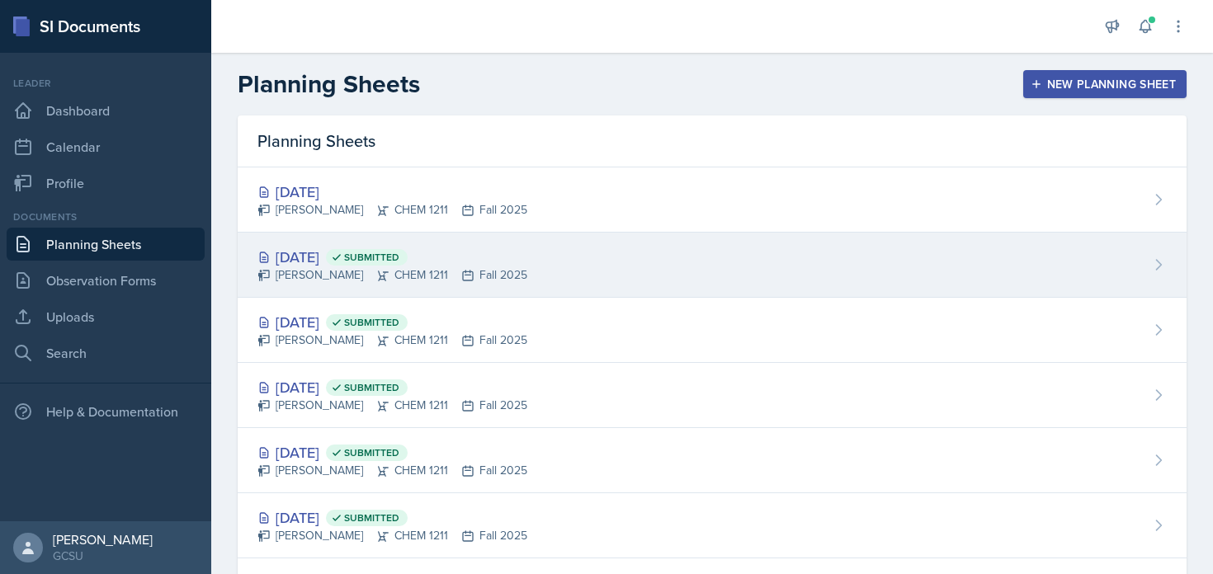
click at [399, 261] on span "Submitted" at bounding box center [371, 257] width 55 height 13
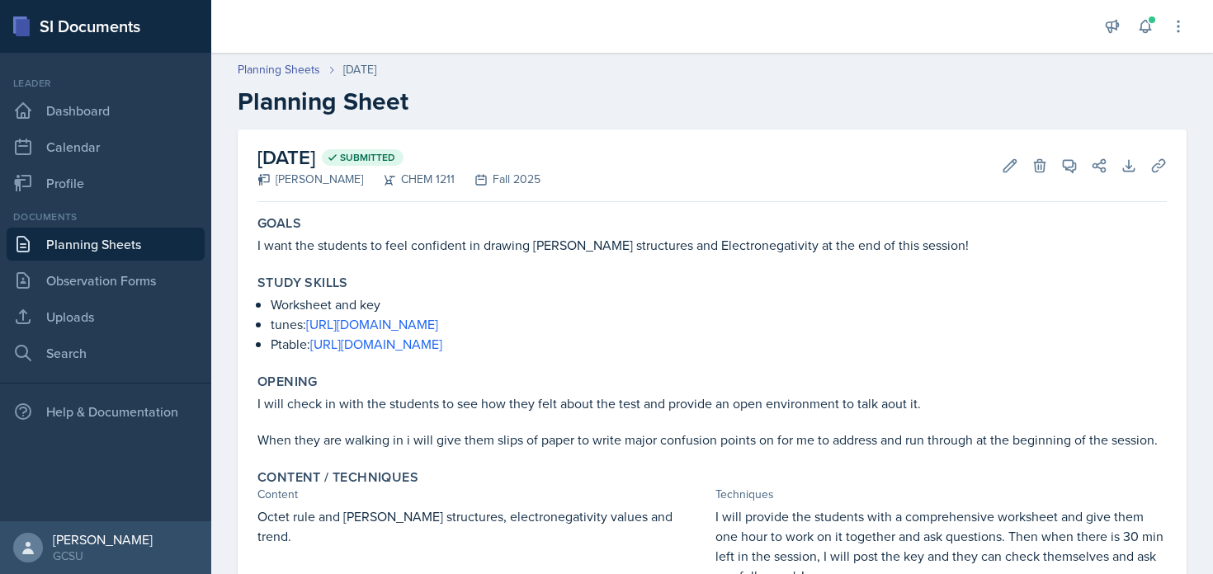
click at [309, 248] on p "I want the students to feel confident in drawing [PERSON_NAME] structures and E…" at bounding box center [711, 245] width 909 height 20
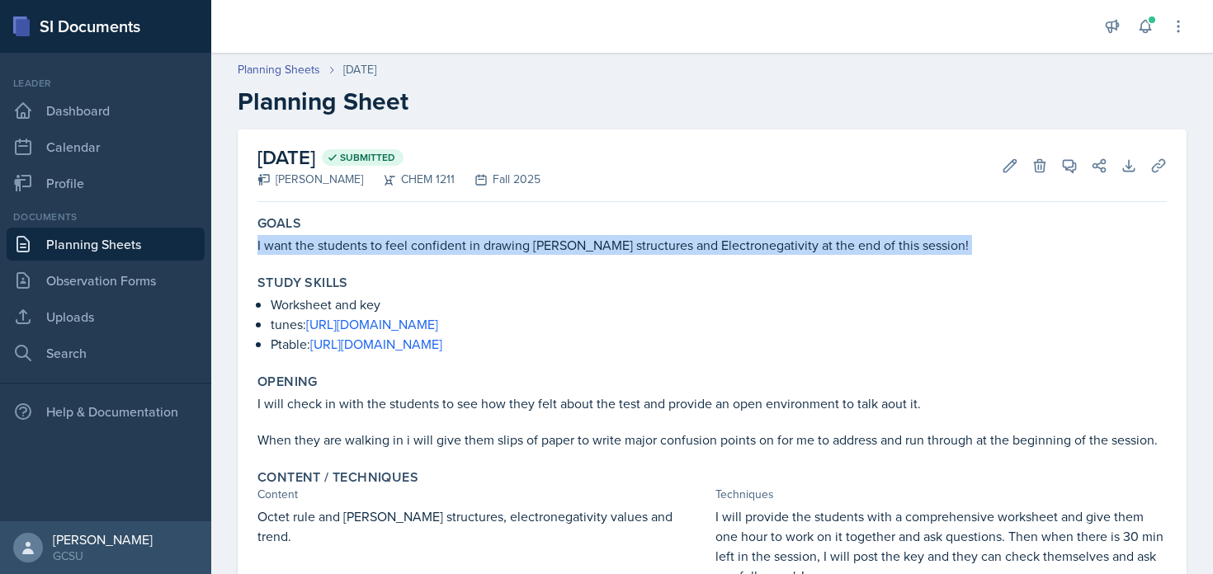
click at [309, 248] on p "I want the students to feel confident in drawing [PERSON_NAME] structures and E…" at bounding box center [711, 245] width 909 height 20
copy div "I want the students to feel confident in drawing [PERSON_NAME] structures and E…"
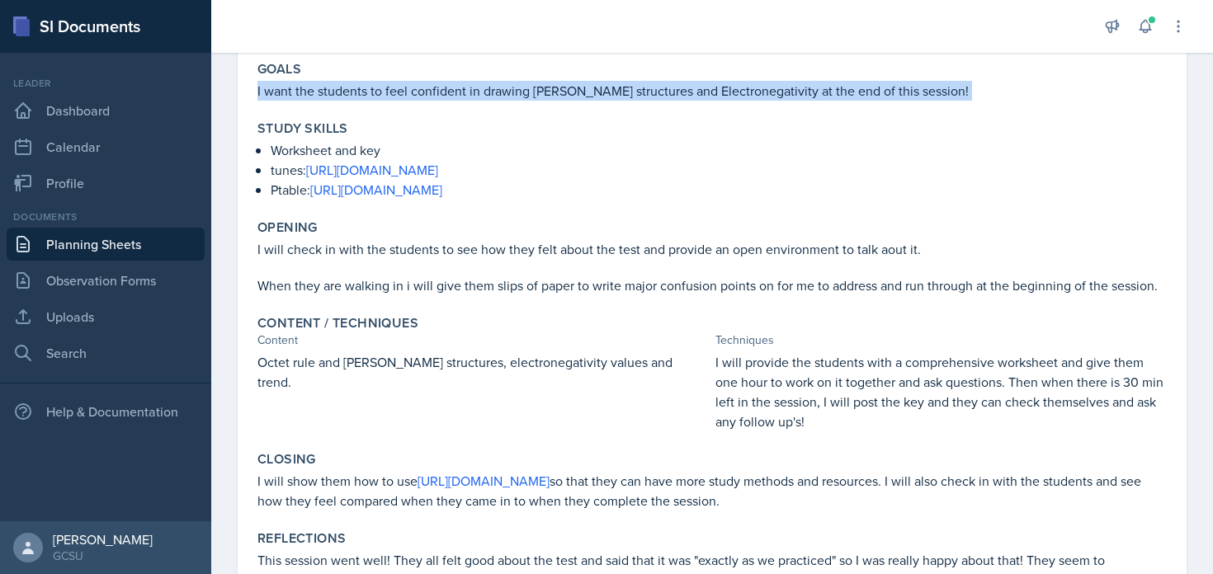
scroll to position [155, 0]
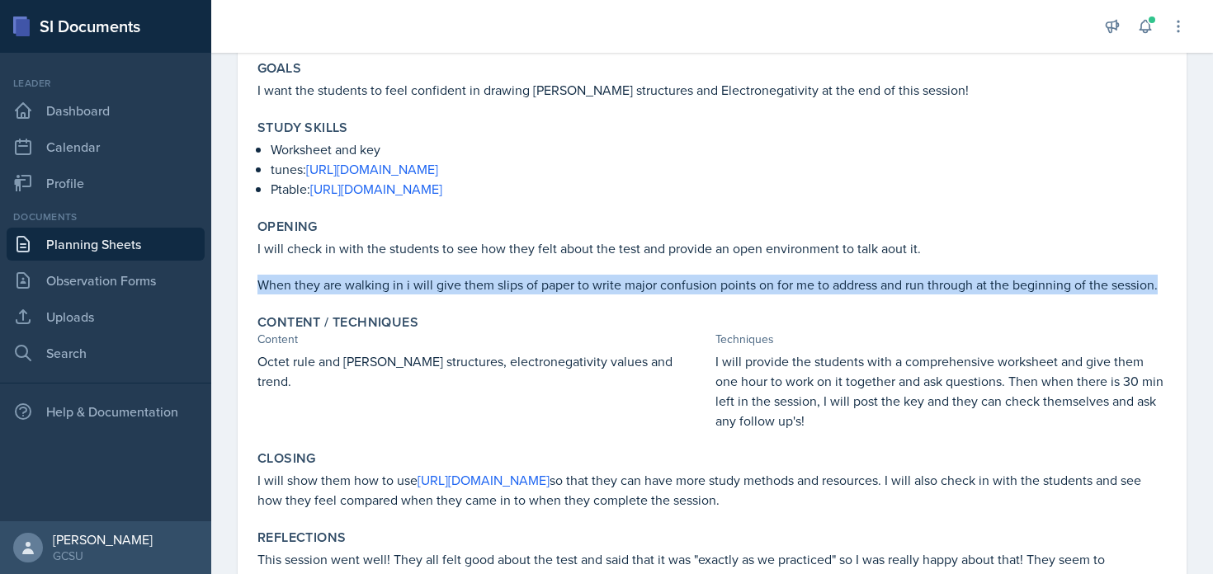
drag, startPoint x: 259, startPoint y: 283, endPoint x: 1181, endPoint y: 285, distance: 922.3
click at [1181, 285] on div "[DATE] Submitted [PERSON_NAME] CHEM 1211 Fall 2025 Edit Delete View Comments Co…" at bounding box center [712, 304] width 949 height 661
copy p "When they are walking in i will give them slips of paper to write major confusi…"
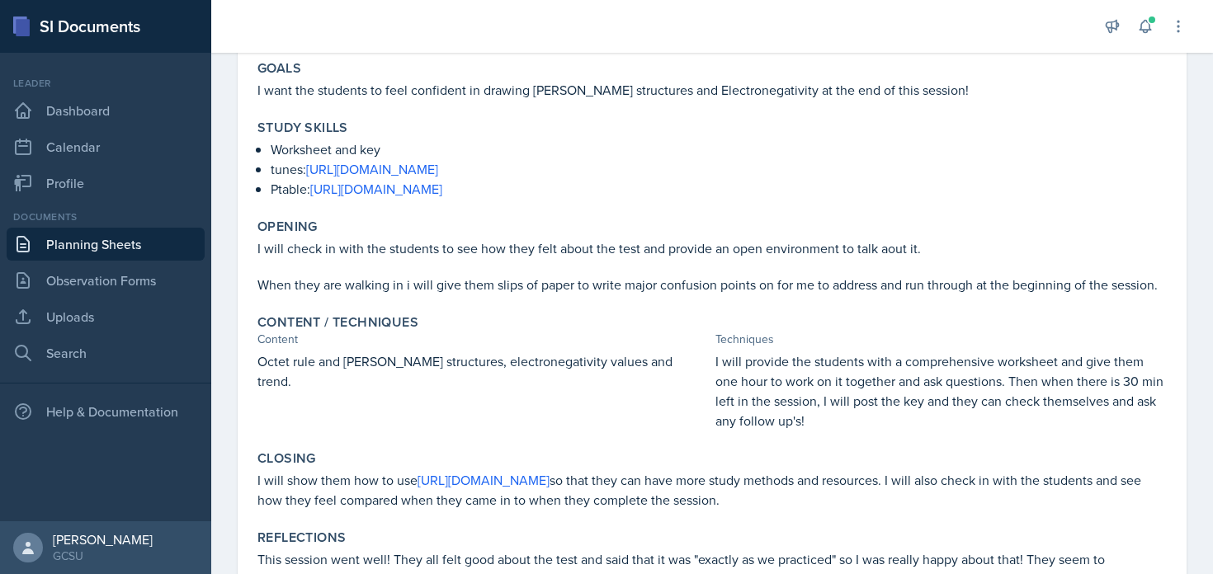
click at [555, 290] on p "When they are walking in i will give them slips of paper to write major confusi…" at bounding box center [711, 285] width 909 height 20
click at [295, 356] on p "Octet rule and [PERSON_NAME] structures, electronegativity values and trend." at bounding box center [482, 371] width 451 height 40
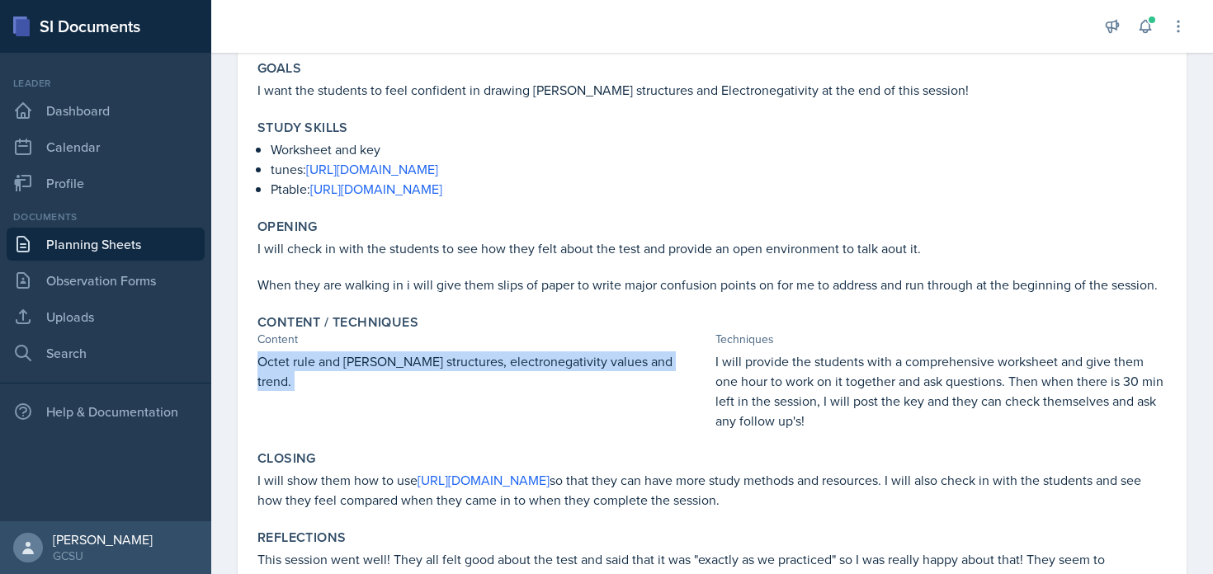
click at [295, 356] on p "Octet rule and [PERSON_NAME] structures, electronegativity values and trend." at bounding box center [482, 371] width 451 height 40
copy div "Octet rule and [PERSON_NAME] structures, electronegativity values and trend."
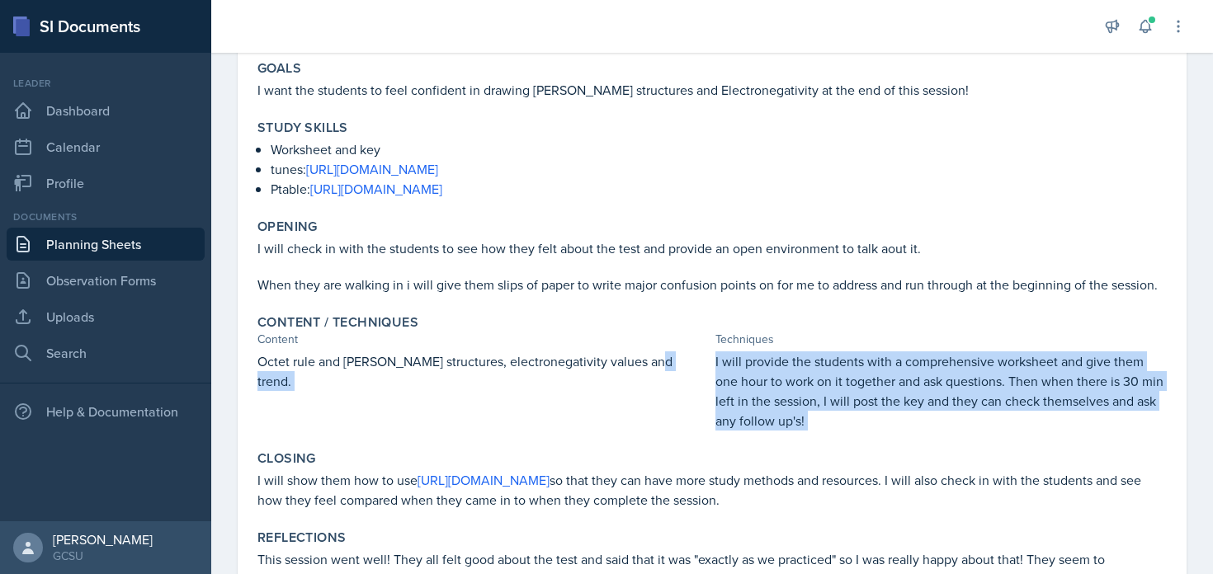
drag, startPoint x: 710, startPoint y: 363, endPoint x: 821, endPoint y: 412, distance: 121.1
click at [821, 412] on div "Octet rule and [PERSON_NAME] structures, electronegativity values and trend. I …" at bounding box center [711, 390] width 909 height 79
copy div "I will provide the students with a comprehensive worksheet and give them one ho…"
